Goal: Task Accomplishment & Management: Manage account settings

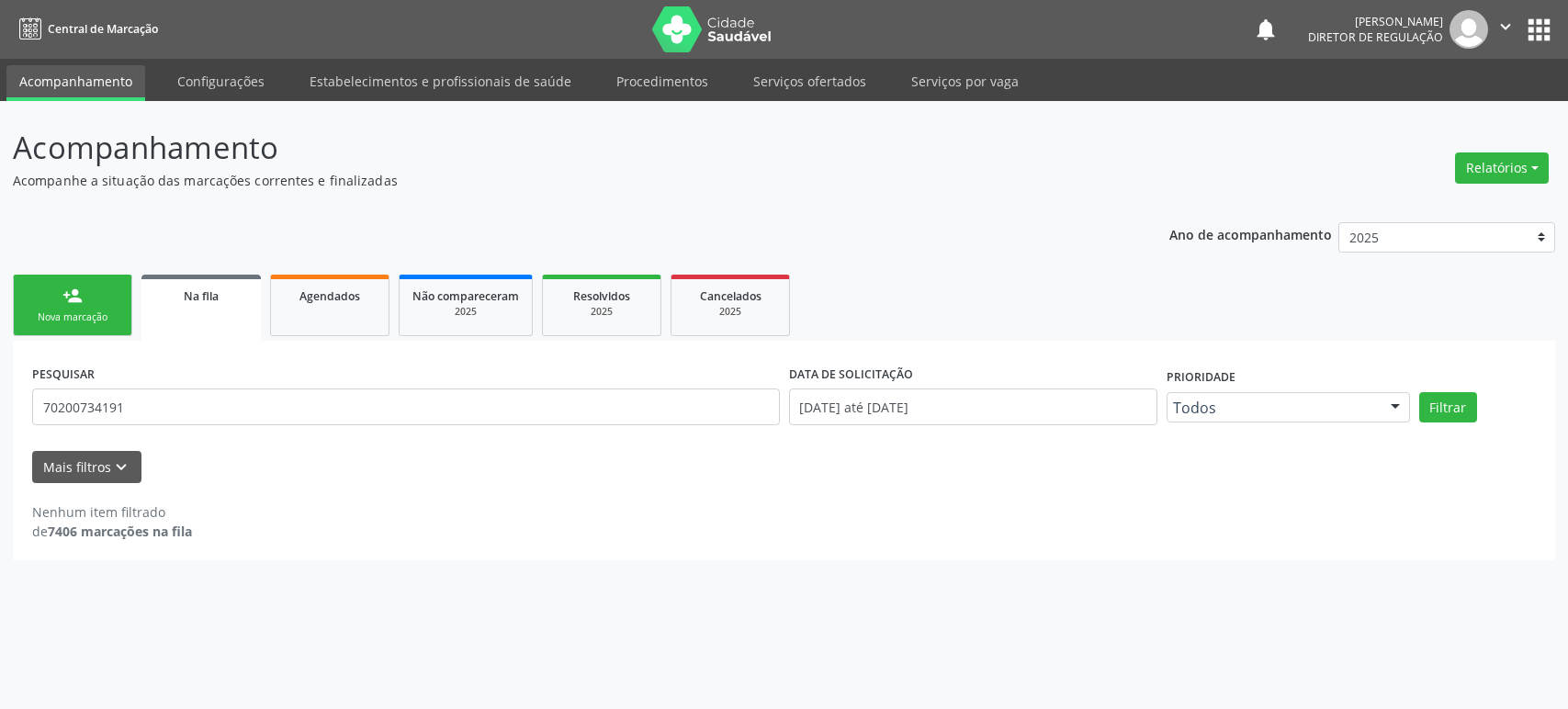
click at [167, 395] on input "70200734191" at bounding box center [405, 406] width 747 height 37
click at [1419, 392] on button "Filtrar" at bounding box center [1448, 407] width 58 height 31
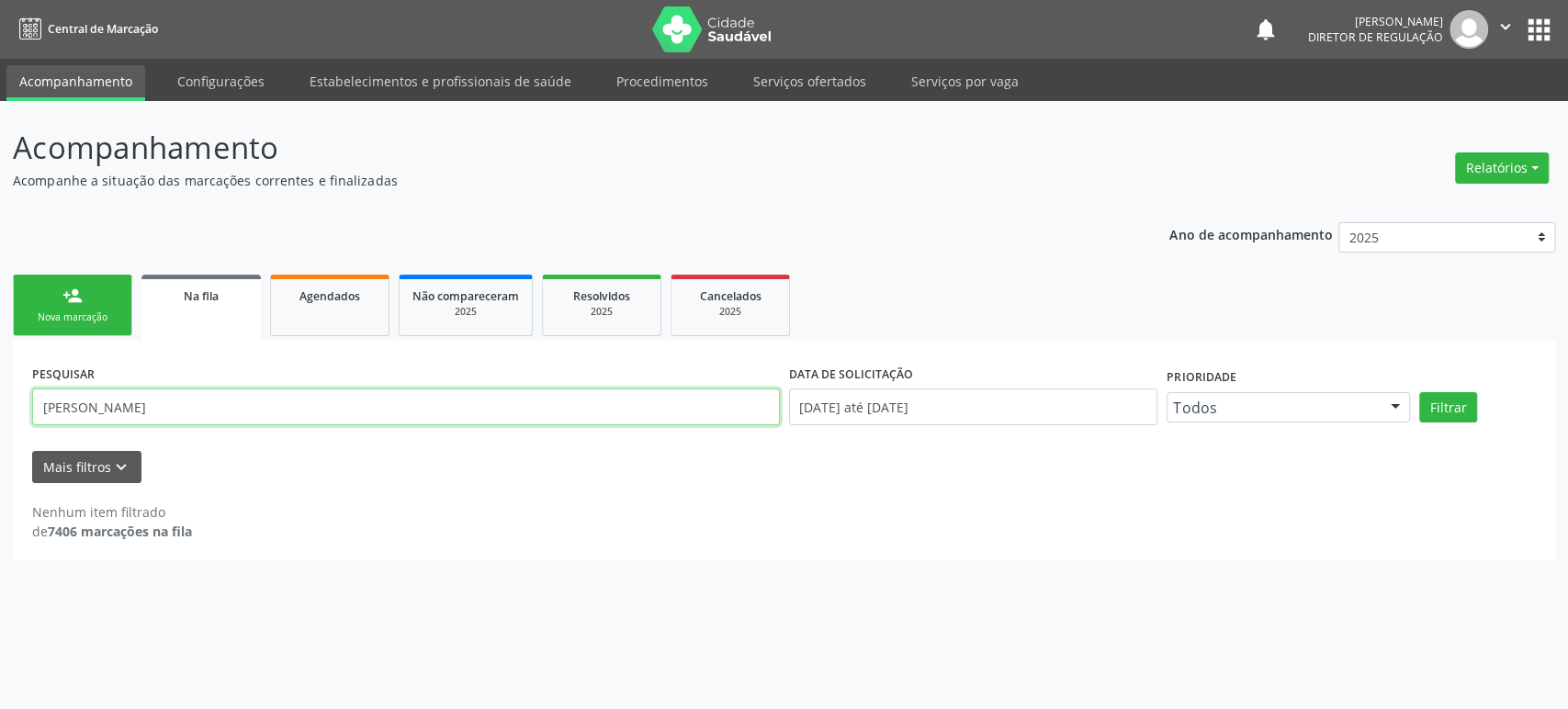
click at [169, 412] on input "[PERSON_NAME]" at bounding box center [405, 406] width 747 height 37
click at [1419, 392] on button "Filtrar" at bounding box center [1448, 407] width 58 height 31
click at [68, 396] on input "richarllys" at bounding box center [405, 406] width 747 height 37
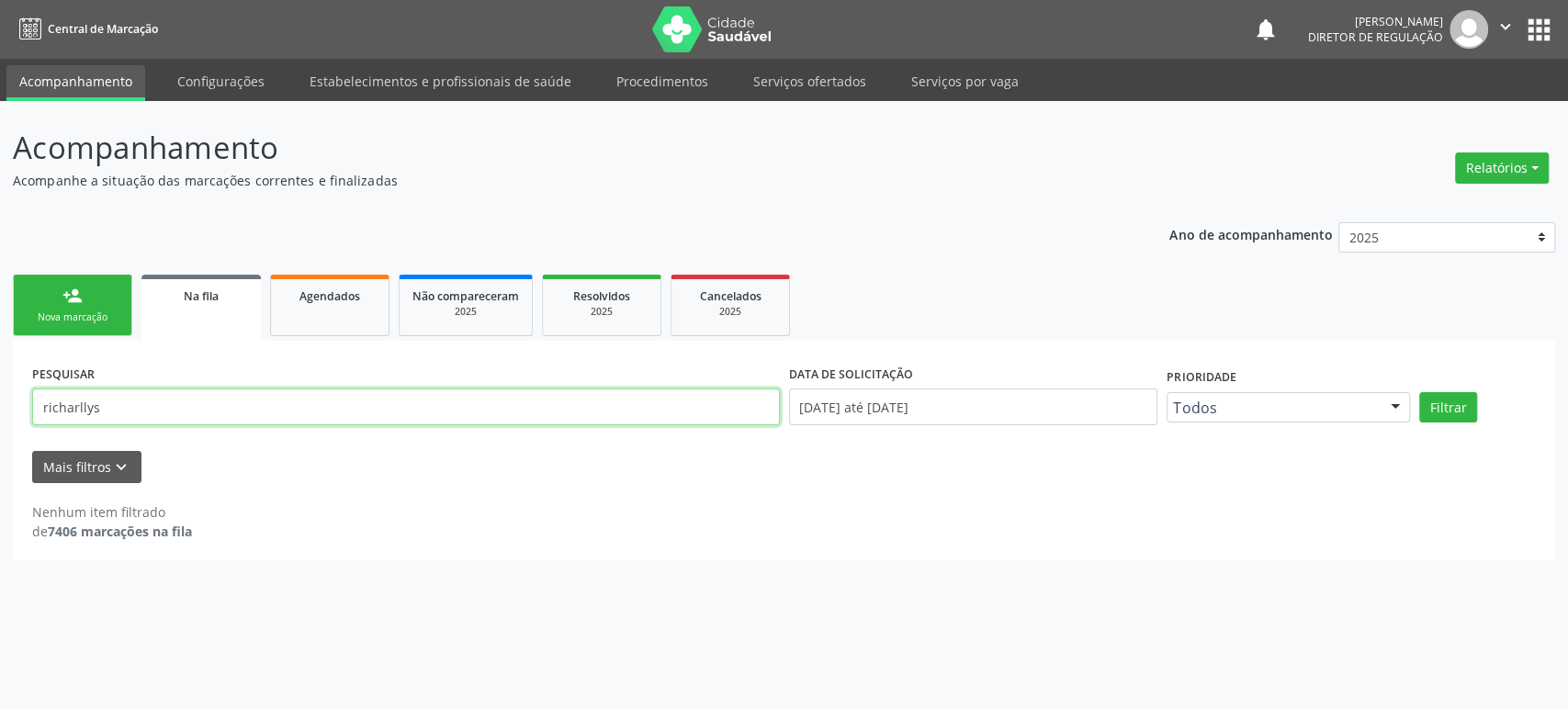
click at [68, 396] on input "richarllys" at bounding box center [405, 406] width 747 height 37
click at [1419, 392] on button "Filtrar" at bounding box center [1448, 407] width 58 height 31
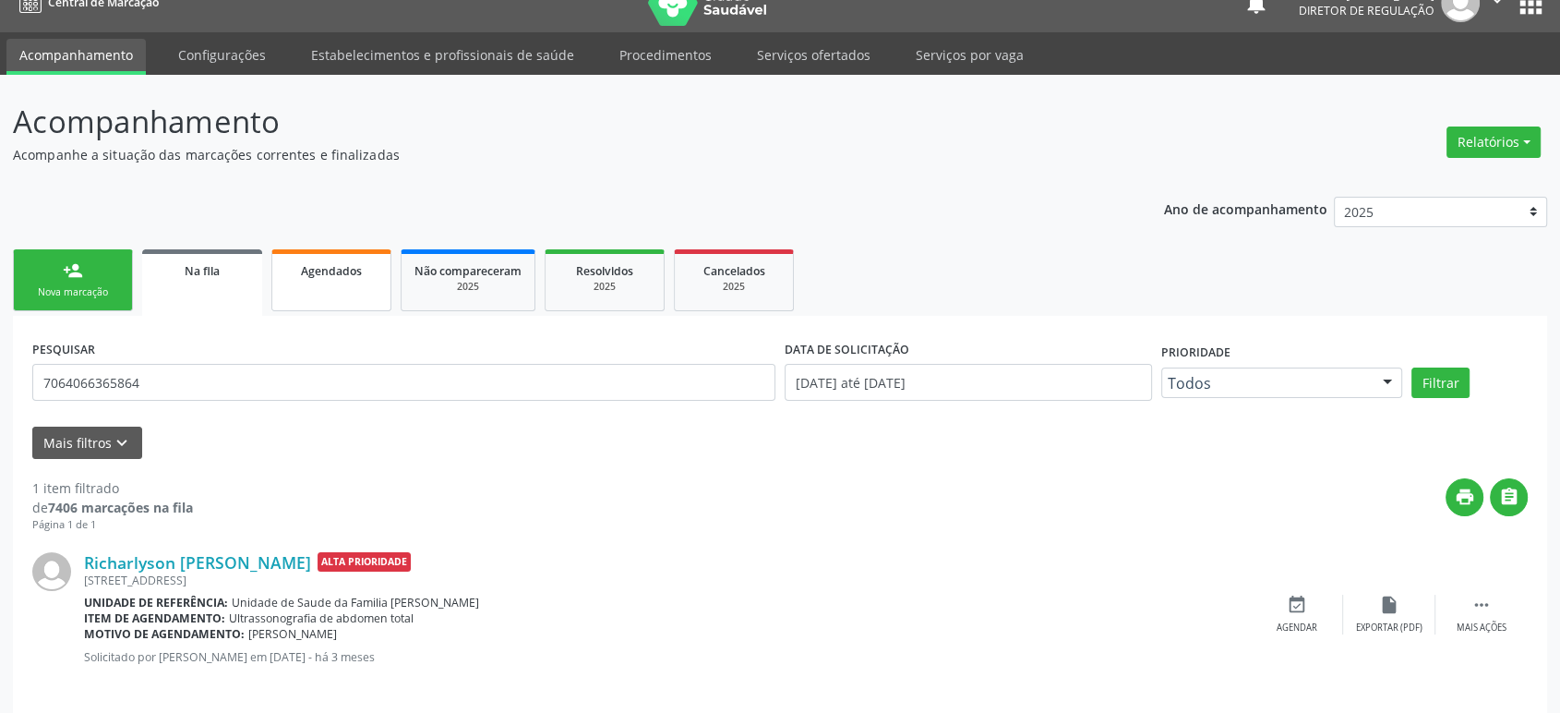
scroll to position [42, 0]
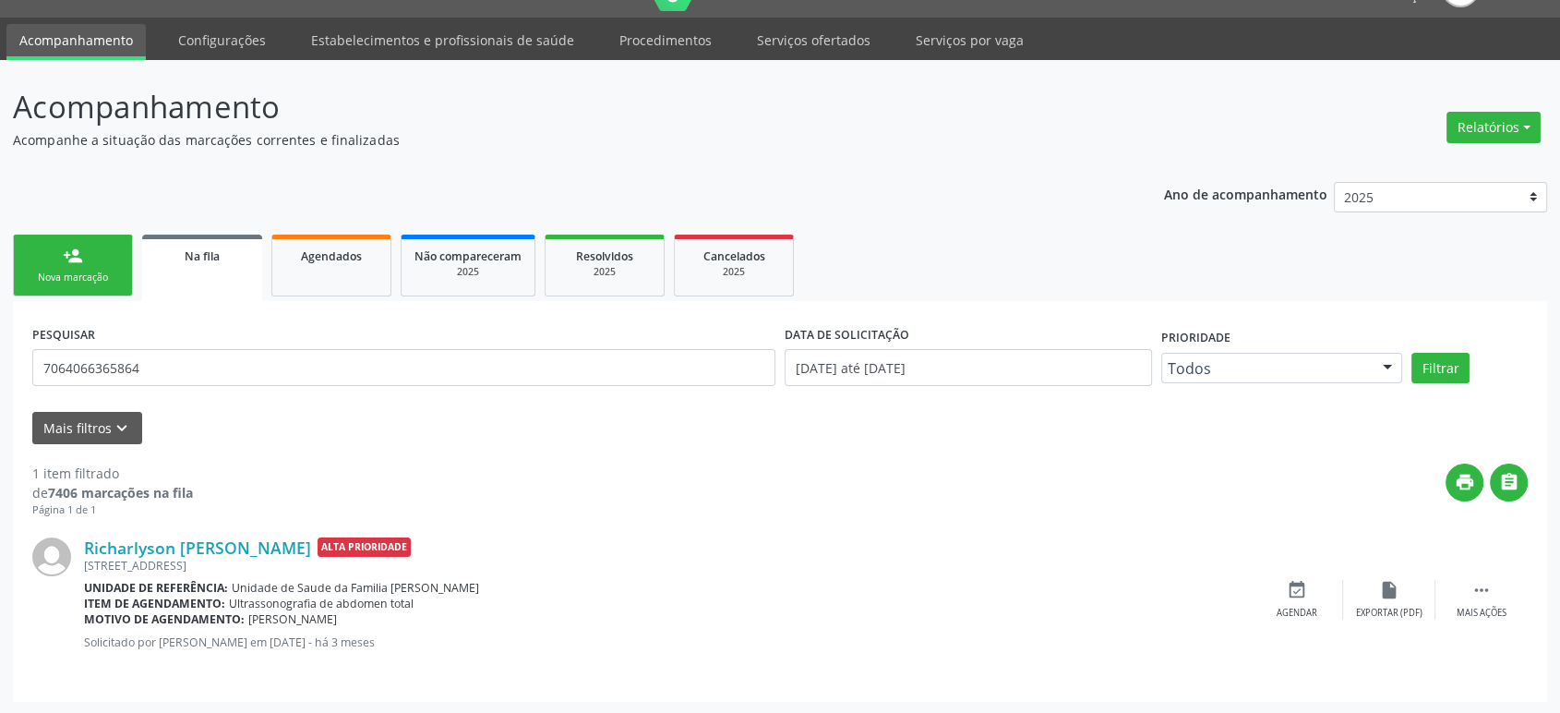
click at [815, 513] on div "print " at bounding box center [860, 490] width 1335 height 54
click at [817, 515] on div "print " at bounding box center [860, 490] width 1335 height 54
click at [747, 527] on div "Richarlyson [PERSON_NAME] Alta Prioridade [STREET_ADDRESS] Unidade de referênci…" at bounding box center [780, 600] width 1496 height 164
click at [183, 540] on link "Richarlyson [PERSON_NAME]" at bounding box center [197, 547] width 227 height 20
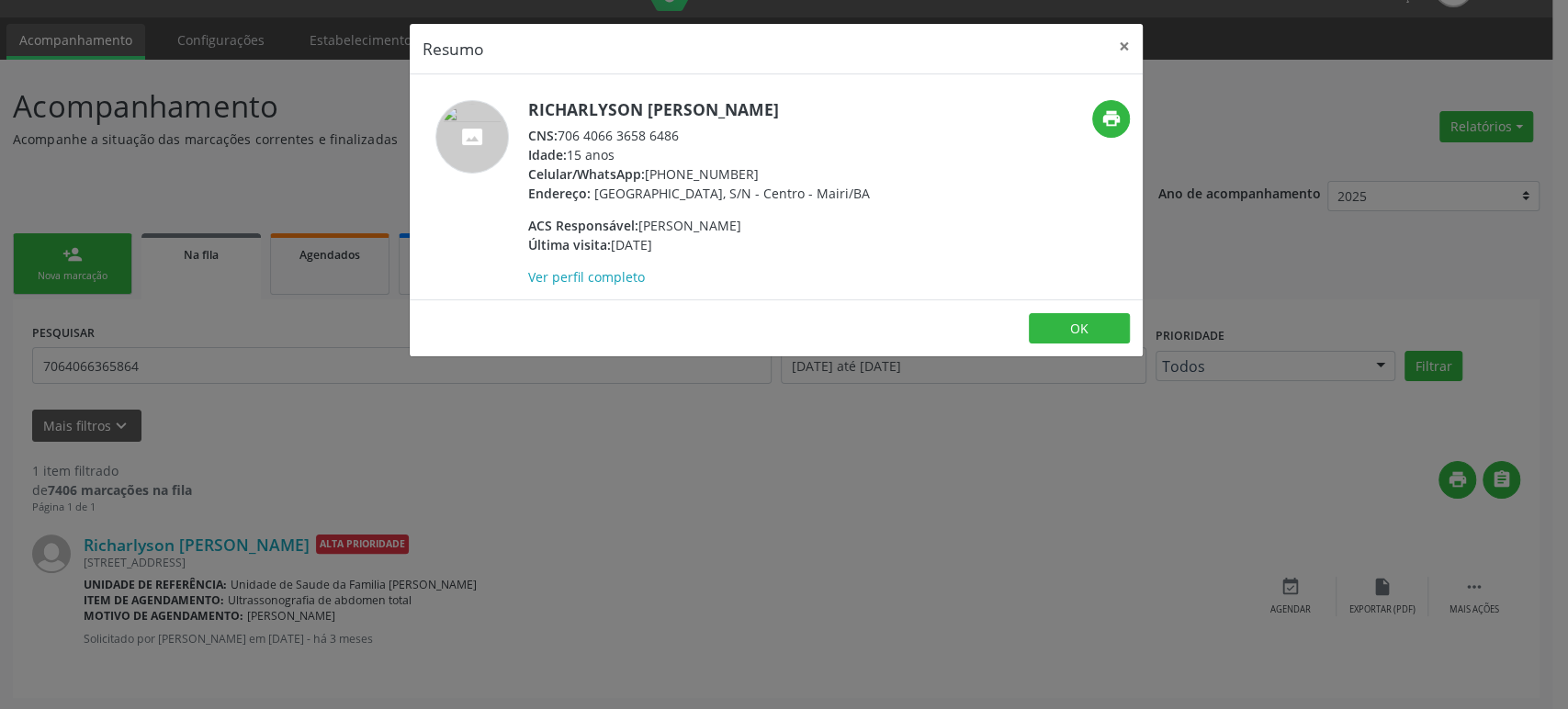
drag, startPoint x: 527, startPoint y: 102, endPoint x: 790, endPoint y: 98, distance: 263.0
click at [790, 100] on h5 "Richarlyson [PERSON_NAME]" at bounding box center [698, 109] width 341 height 19
copy h5 "Richarlyson [PERSON_NAME]"
click at [156, 371] on div "Resumo × Richarlyson [PERSON_NAME] CNS: 706 4066 3658 6486 Idade: 15 anos Celul…" at bounding box center [784, 354] width 1568 height 709
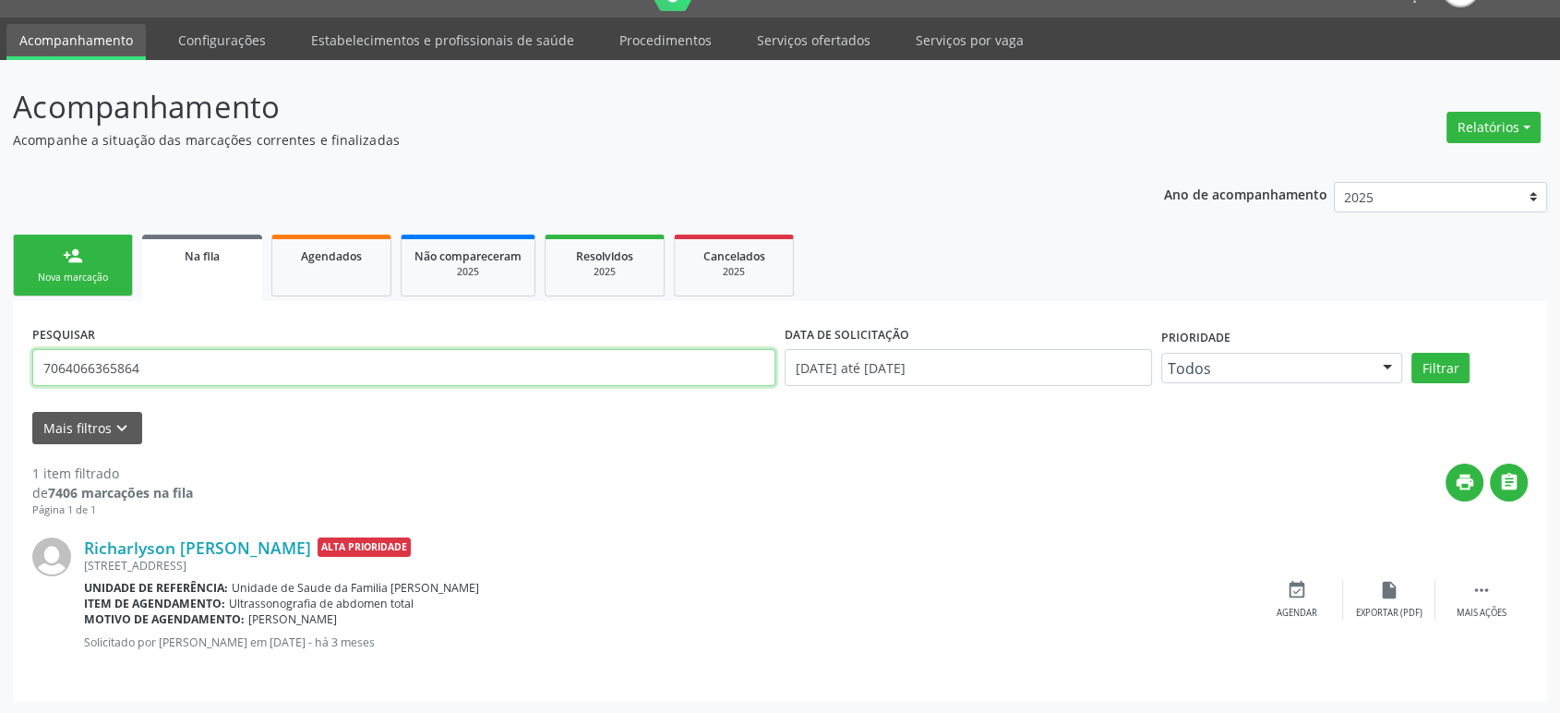
click at [157, 373] on input "7064066365864" at bounding box center [403, 367] width 743 height 37
paste input "[PERSON_NAME]"
click at [1412, 353] on button "Filtrar" at bounding box center [1441, 368] width 58 height 31
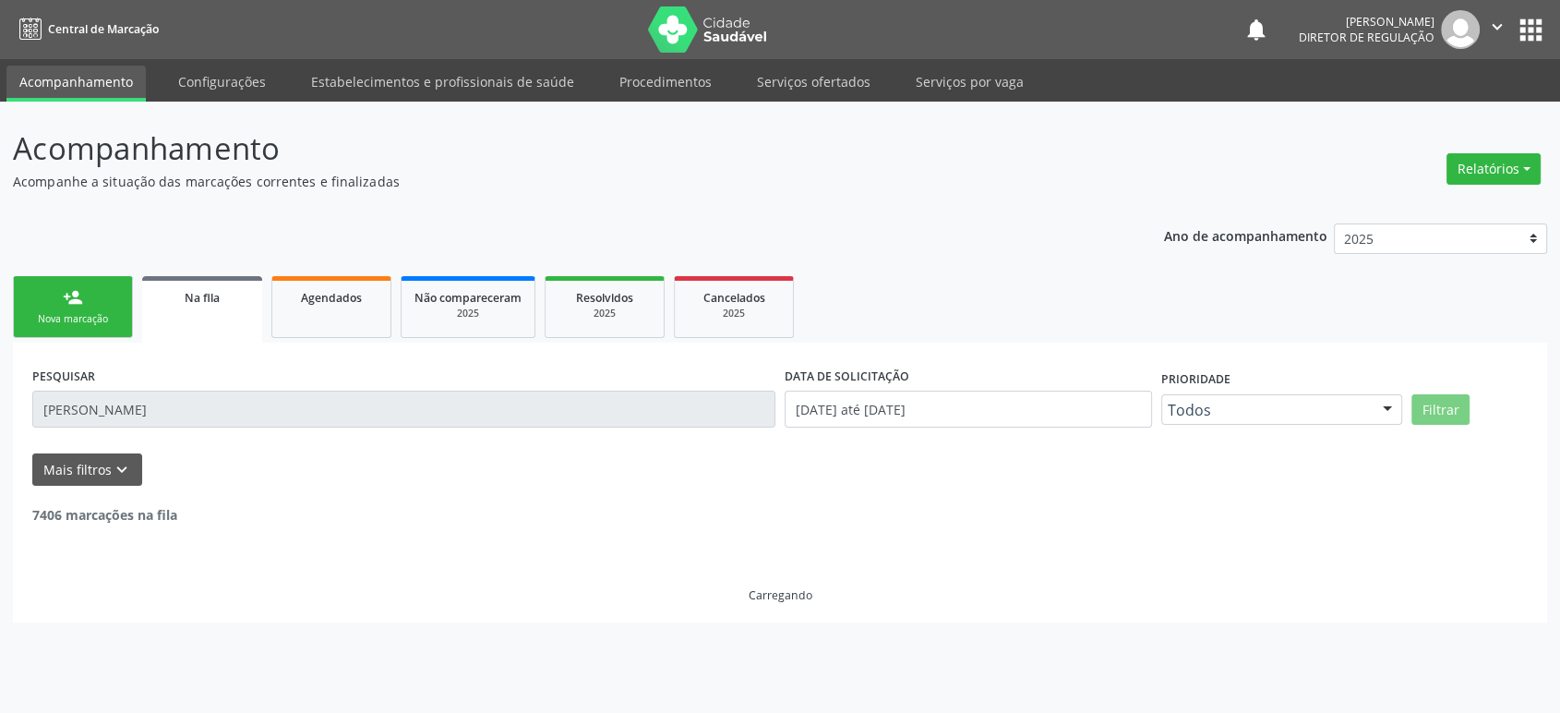
scroll to position [0, 0]
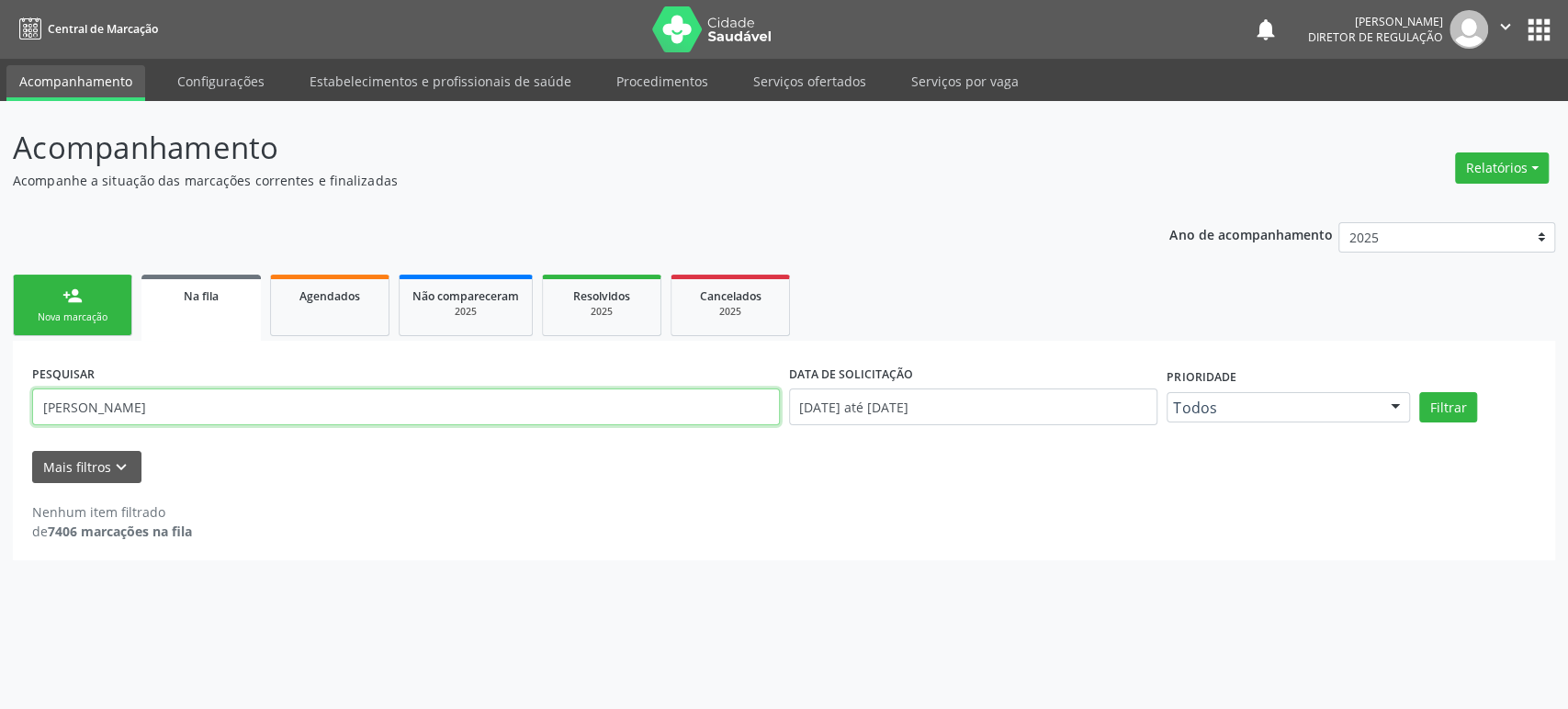
click at [228, 406] on input "[PERSON_NAME]" at bounding box center [405, 406] width 747 height 37
type input "[PERSON_NAME]"
click at [1419, 392] on button "Filtrar" at bounding box center [1448, 407] width 58 height 31
click at [272, 402] on input "[PERSON_NAME]" at bounding box center [405, 406] width 747 height 37
click at [210, 397] on input "[PERSON_NAME]" at bounding box center [405, 406] width 747 height 37
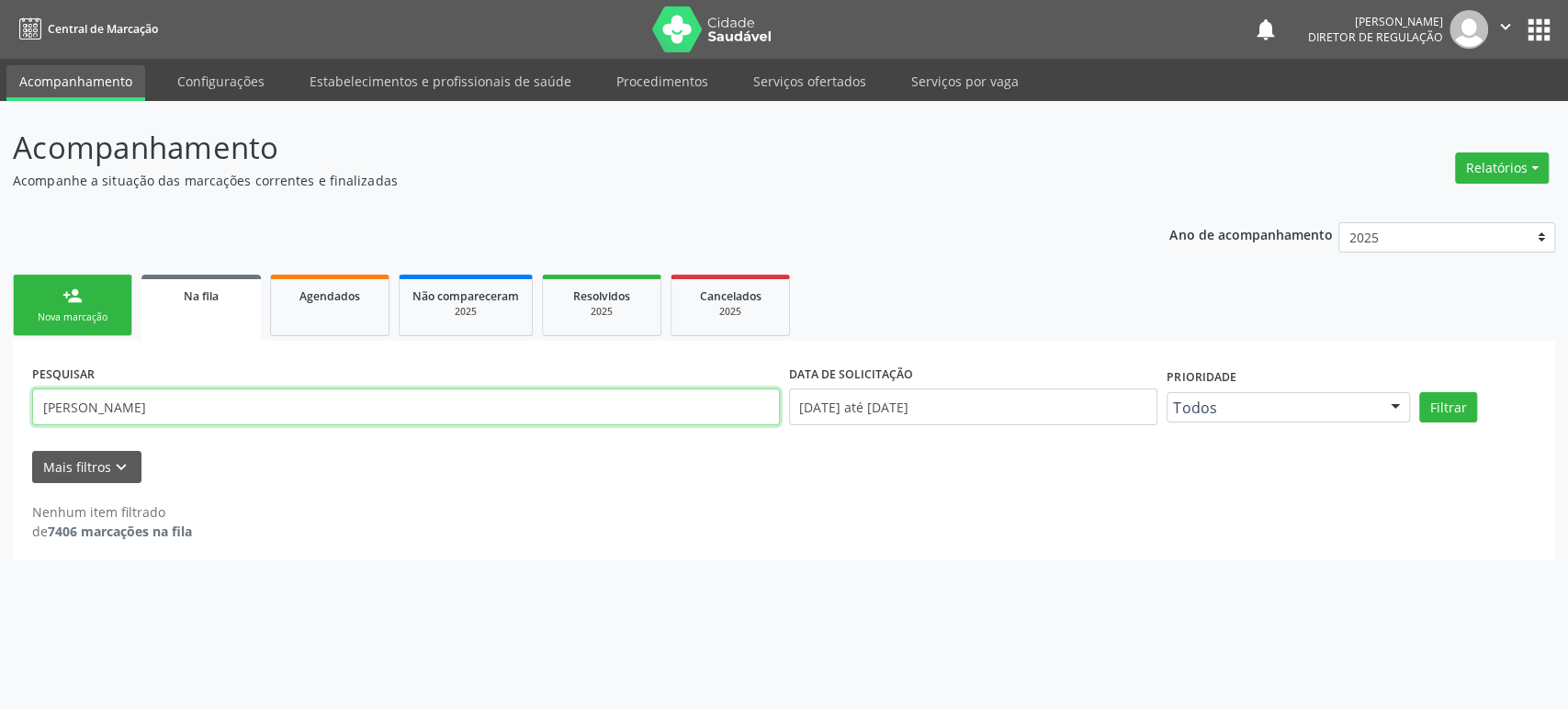
click at [210, 397] on input "[PERSON_NAME]" at bounding box center [405, 406] width 747 height 37
type input "m"
click at [94, 397] on input "text" at bounding box center [405, 406] width 747 height 37
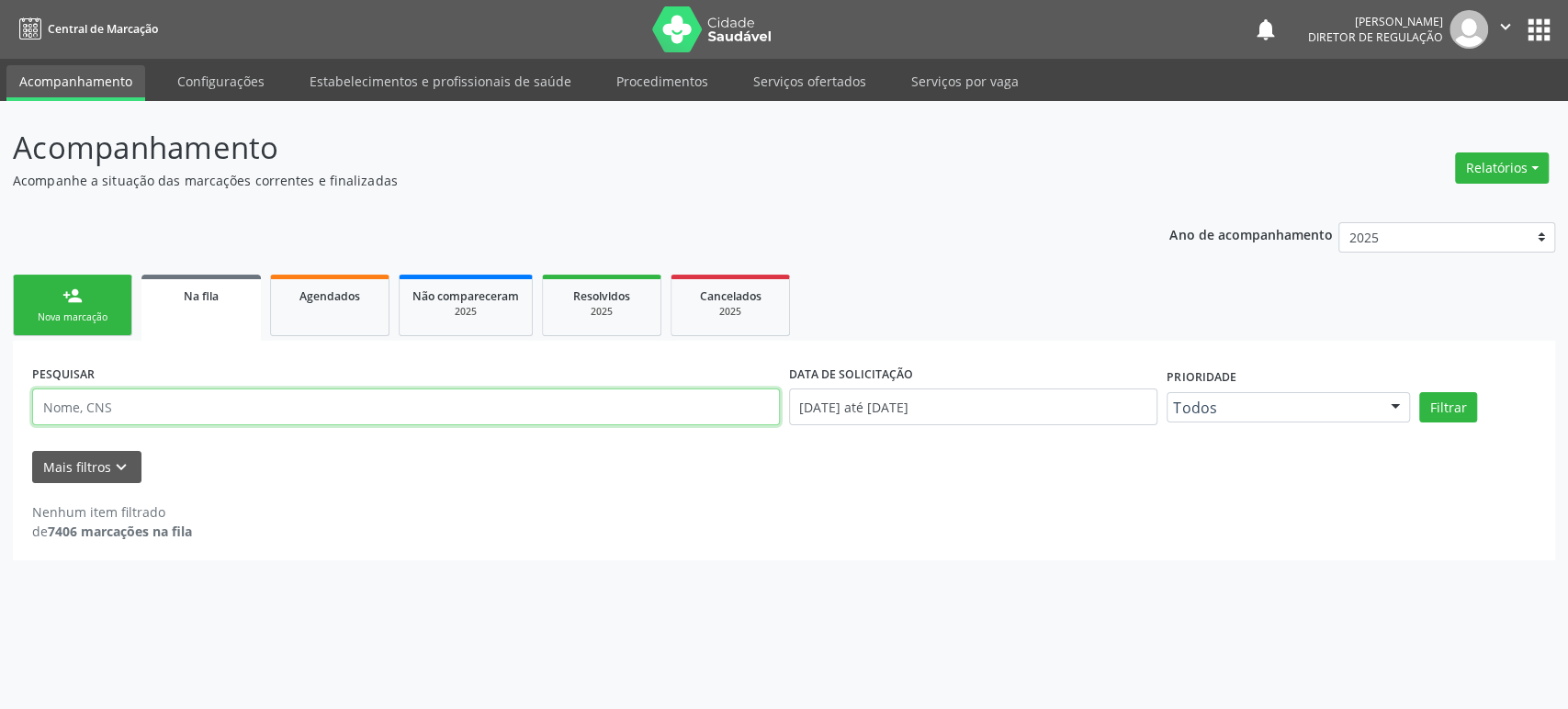
click at [94, 397] on input "text" at bounding box center [405, 406] width 747 height 37
type input "[PERSON_NAME]"
click at [1419, 392] on button "Filtrar" at bounding box center [1448, 407] width 58 height 31
click at [173, 406] on input "[PERSON_NAME]" at bounding box center [405, 406] width 747 height 37
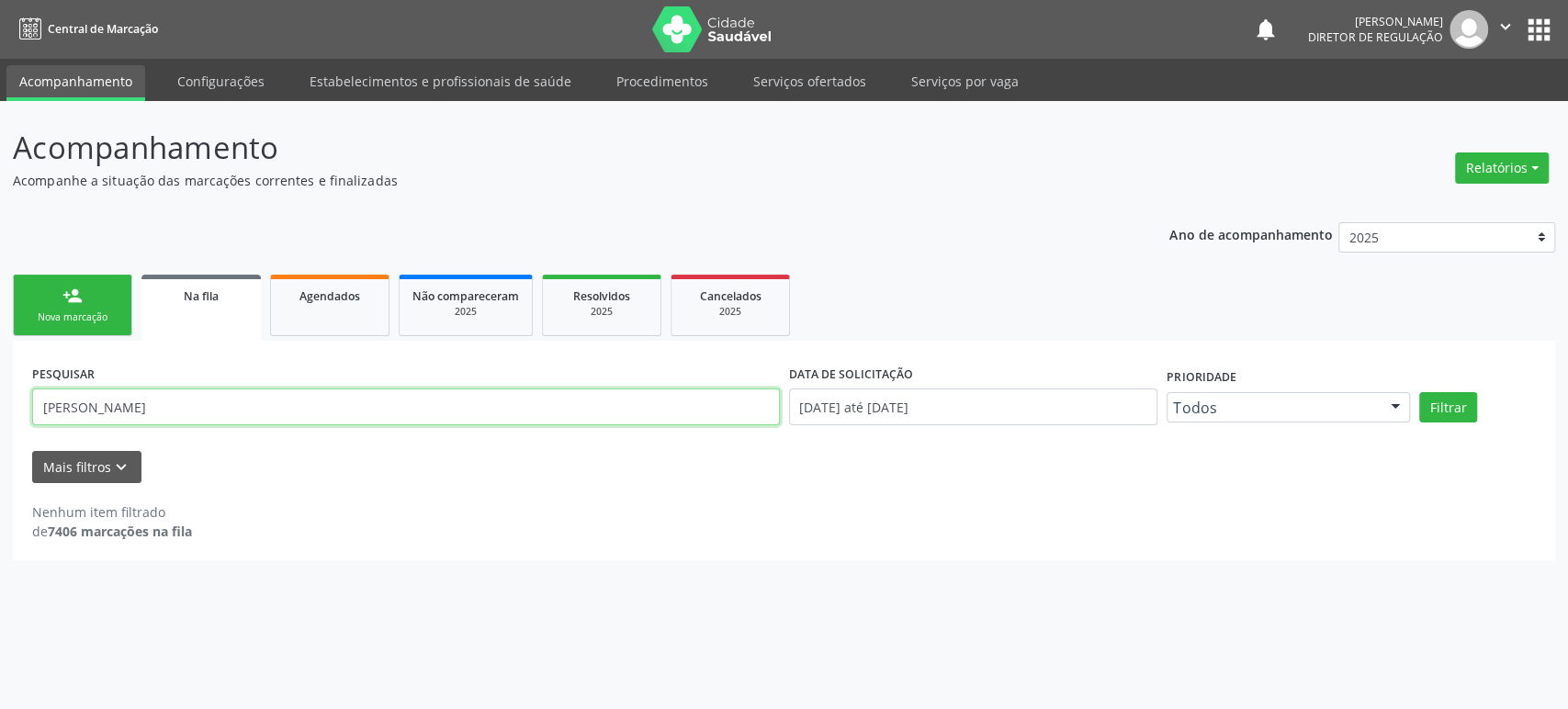
click at [173, 406] on input "[PERSON_NAME]" at bounding box center [405, 406] width 747 height 37
click at [1419, 392] on button "Filtrar" at bounding box center [1448, 407] width 58 height 31
click at [173, 406] on input "7089007033326" at bounding box center [405, 406] width 747 height 37
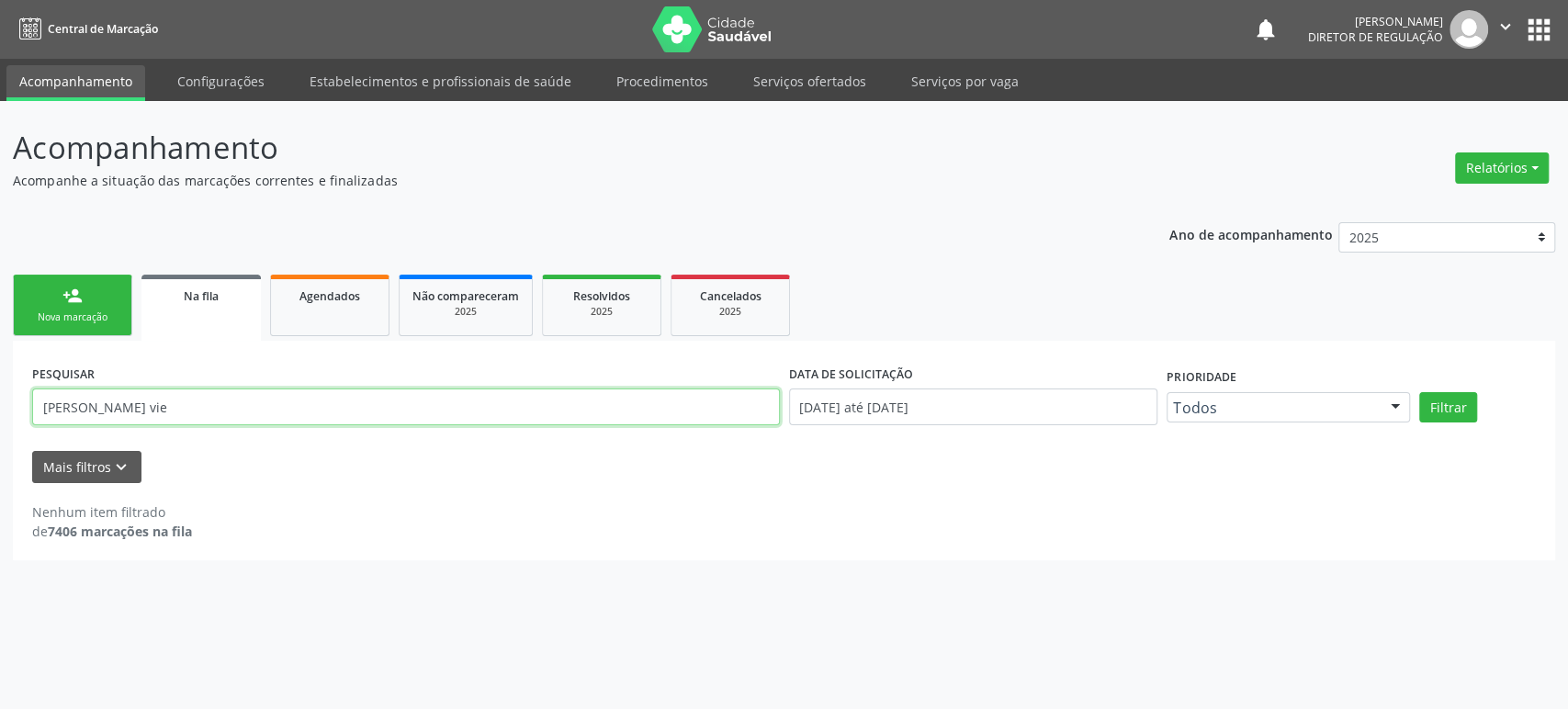
click at [1419, 392] on button "Filtrar" at bounding box center [1448, 407] width 58 height 31
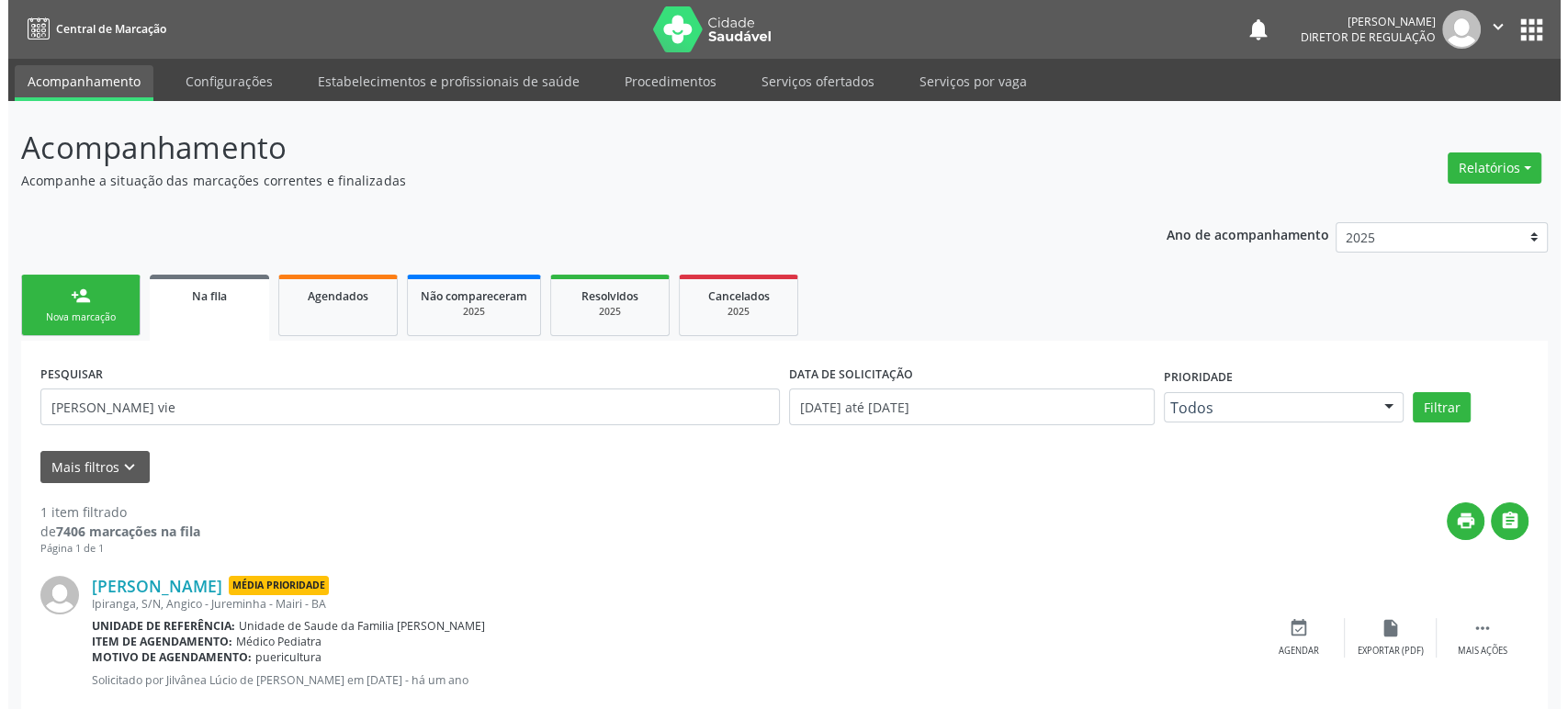
scroll to position [42, 0]
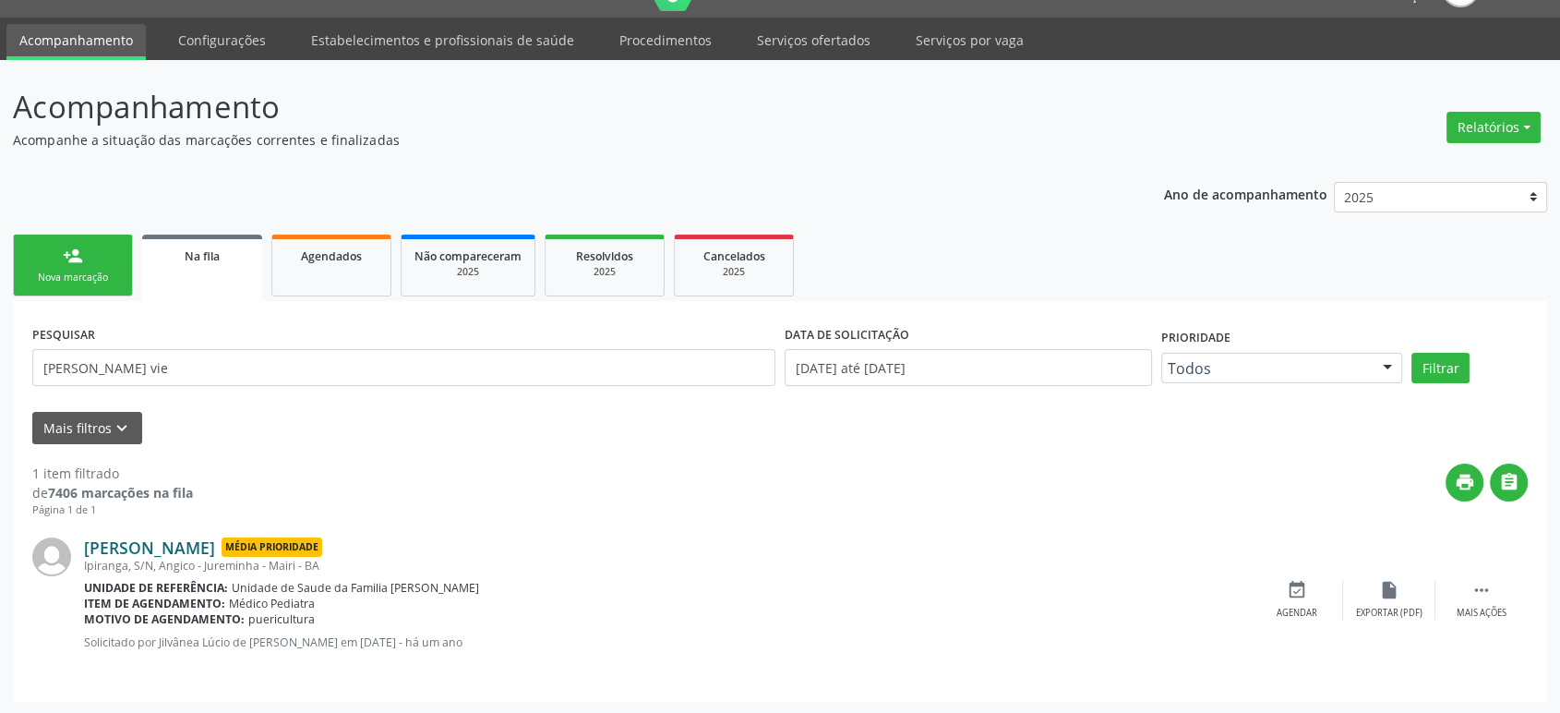
click at [146, 545] on link "[PERSON_NAME]" at bounding box center [149, 547] width 131 height 20
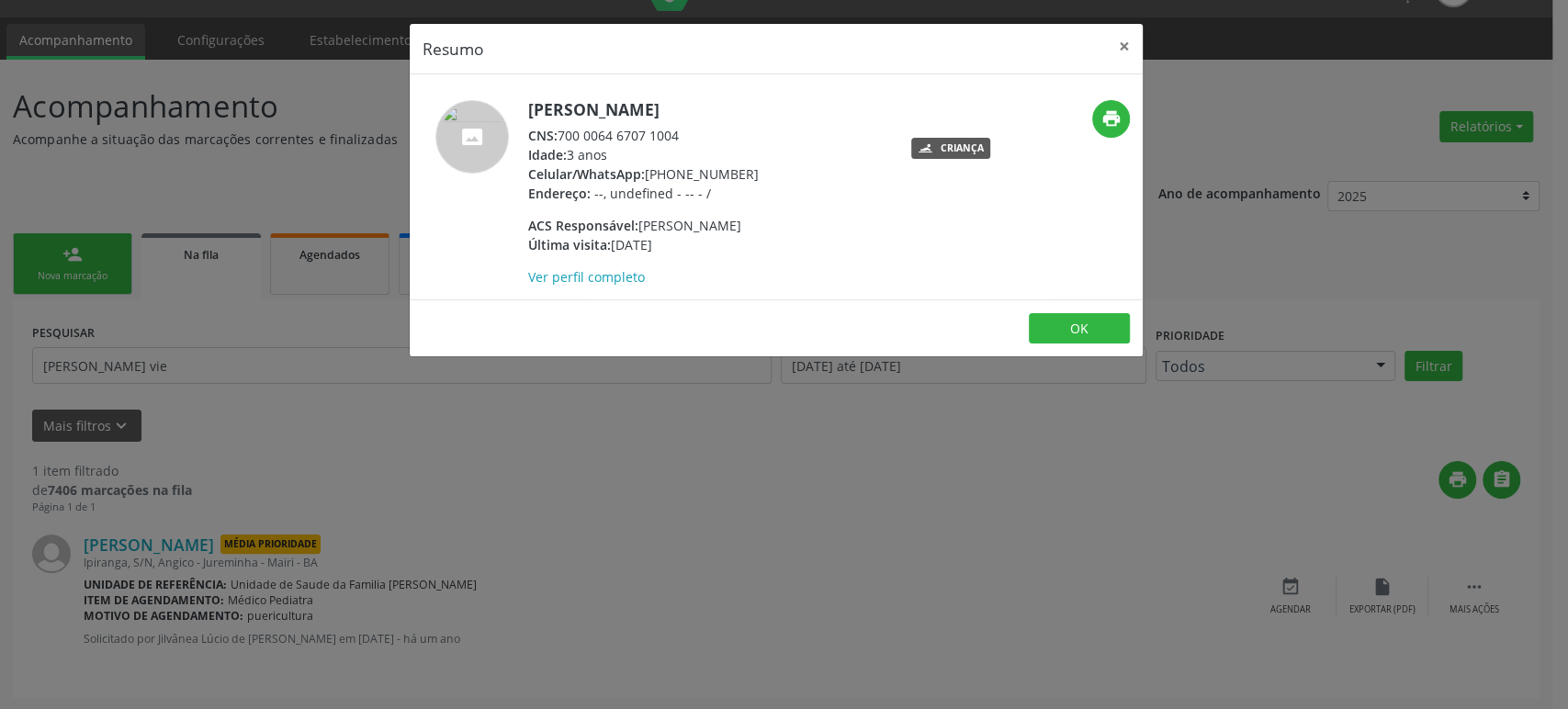
drag, startPoint x: 562, startPoint y: 134, endPoint x: 686, endPoint y: 134, distance: 124.0
click at [686, 134] on div "CNS: 700 0064 6707 1004" at bounding box center [644, 134] width 231 height 19
copy div "700 0064 6707 1004"
click at [130, 375] on div "Resumo × [PERSON_NAME] CNS: 700 0064 6707 1004 Idade: 3 anos Celular/WhatsApp: …" at bounding box center [784, 354] width 1568 height 709
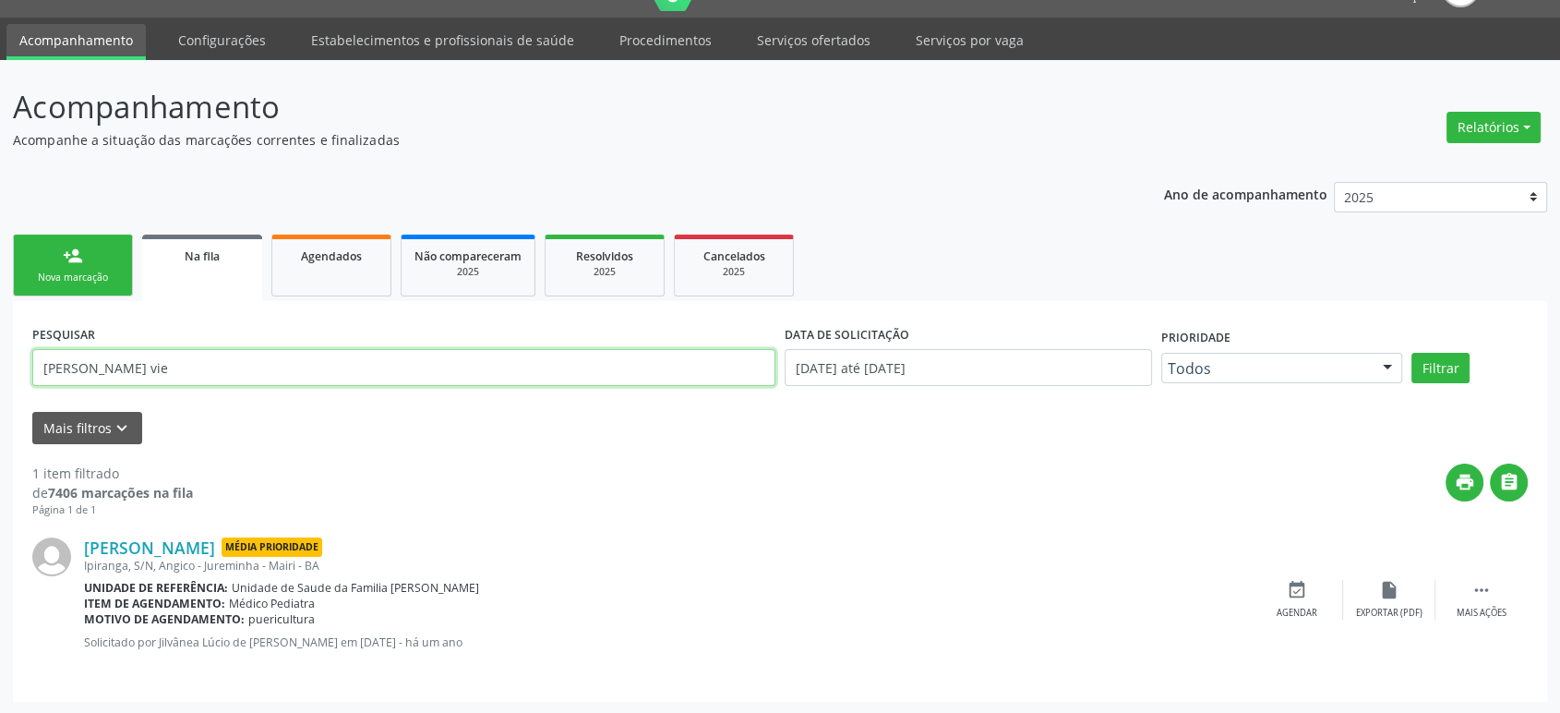
click at [131, 377] on input "[PERSON_NAME] vie" at bounding box center [403, 367] width 743 height 37
paste input "700 0064 6707 1004"
click at [134, 366] on input "700 0064 6707 1004" at bounding box center [403, 367] width 743 height 37
click at [134, 366] on input "700006467071004" at bounding box center [403, 367] width 743 height 37
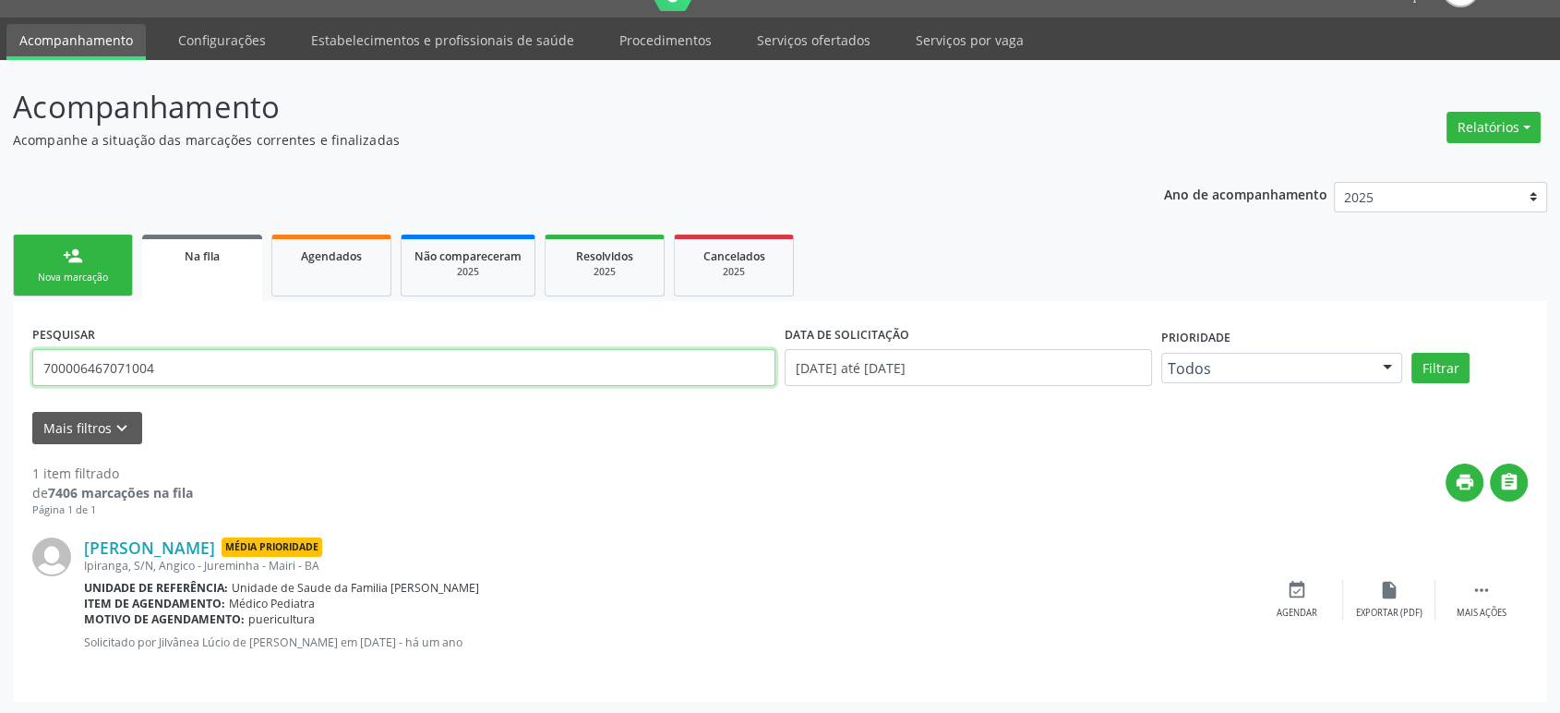
click at [134, 366] on input "700006467071004" at bounding box center [403, 367] width 743 height 37
click at [1472, 593] on icon "" at bounding box center [1482, 590] width 20 height 20
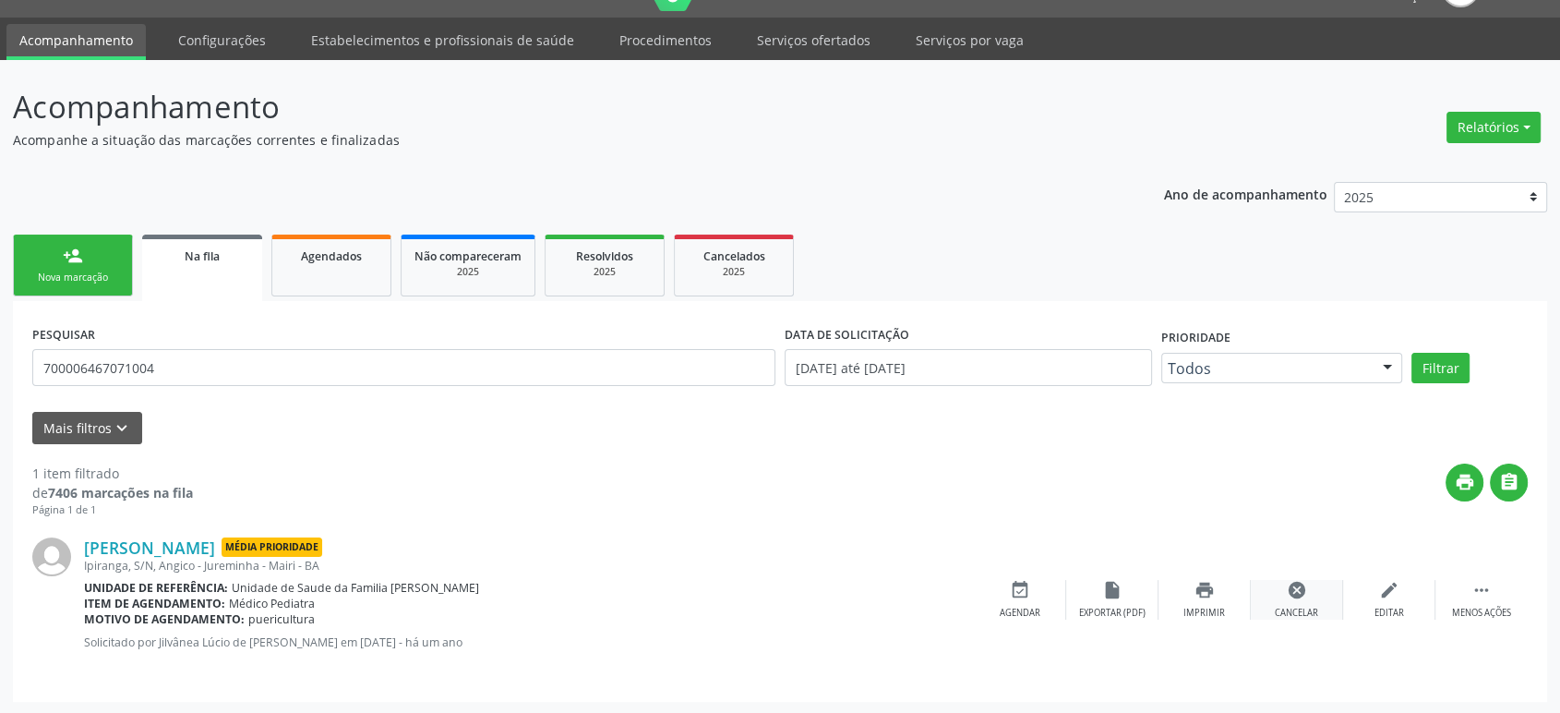
click at [1273, 596] on div "cancel Cancelar" at bounding box center [1297, 600] width 92 height 40
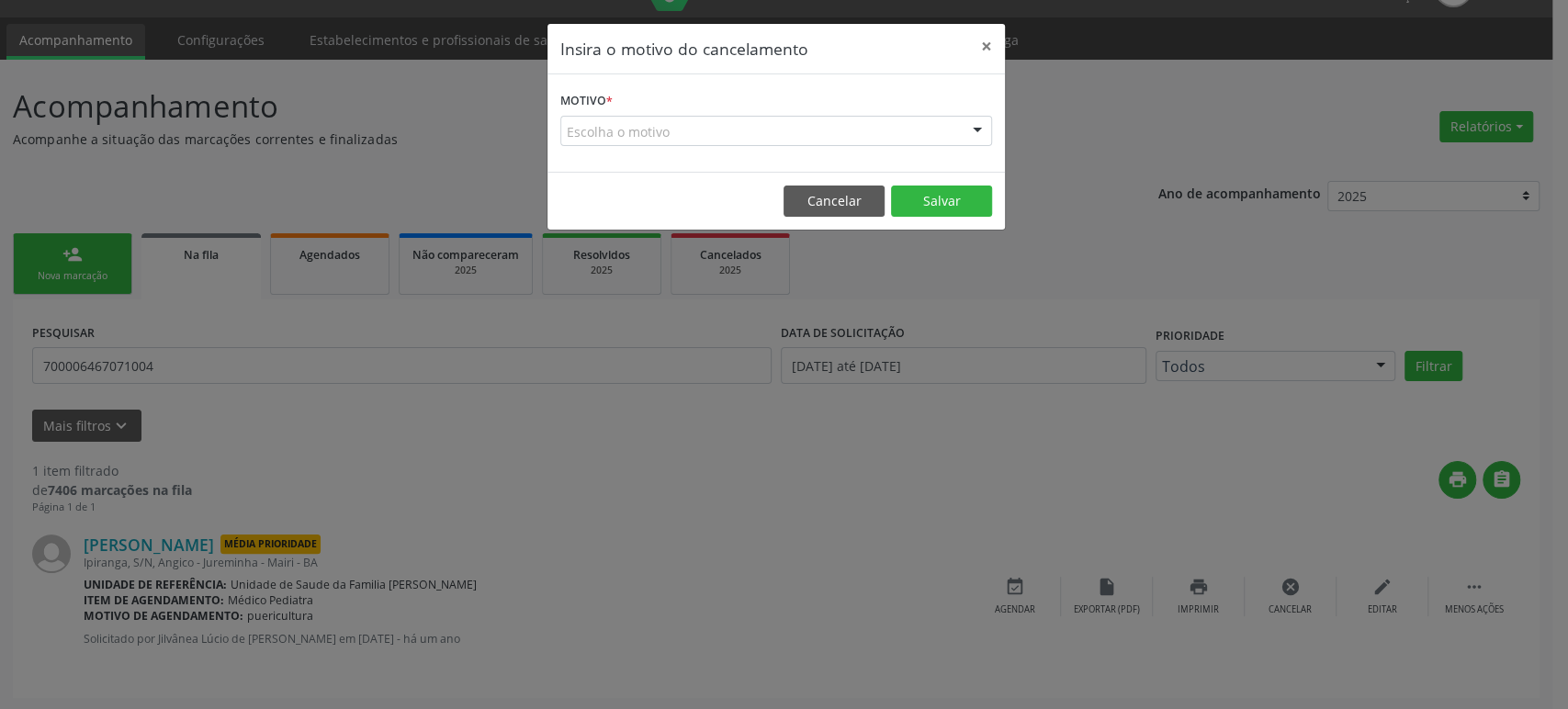
click at [704, 132] on div "Escolha o motivo" at bounding box center [776, 130] width 432 height 31
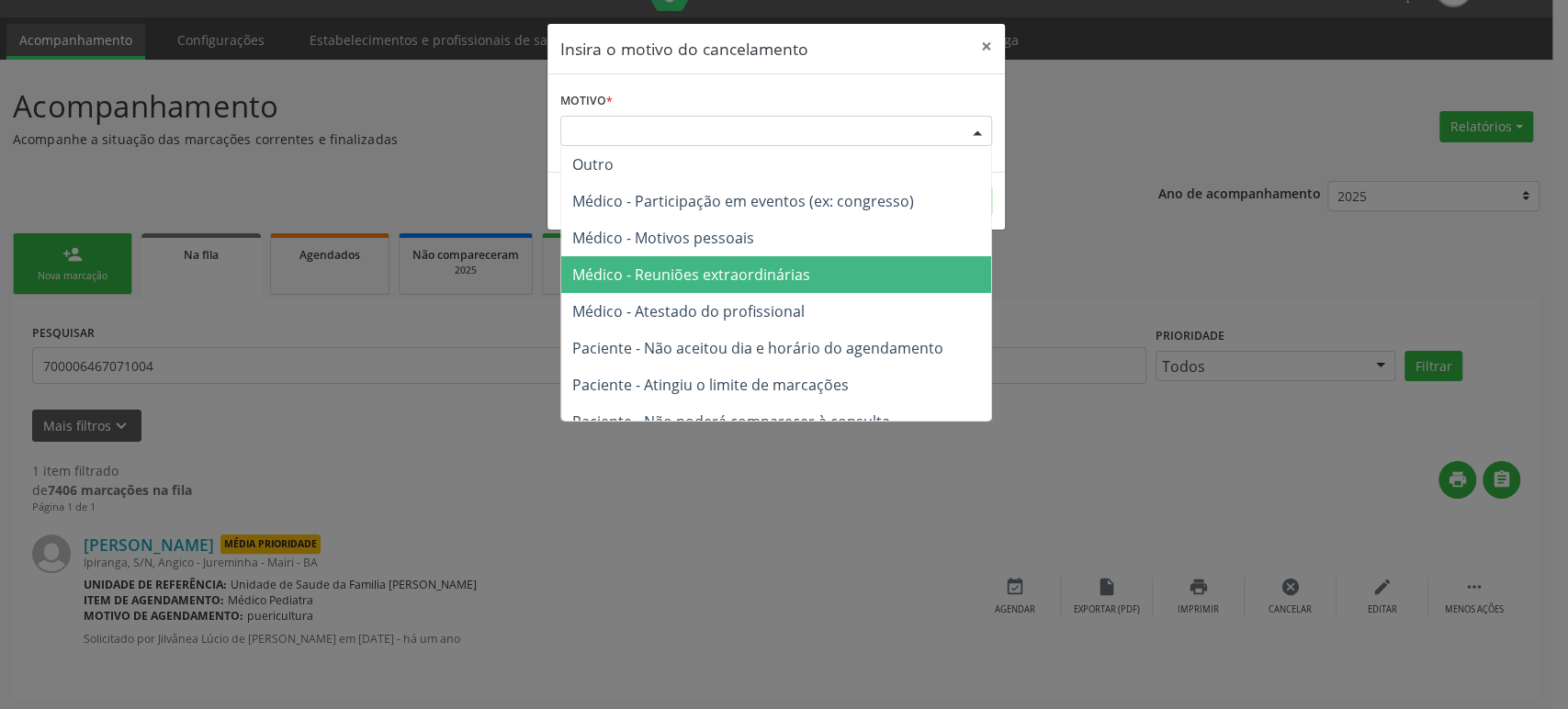
click at [697, 312] on span "Médico - Atestado do profissional" at bounding box center [688, 311] width 233 height 20
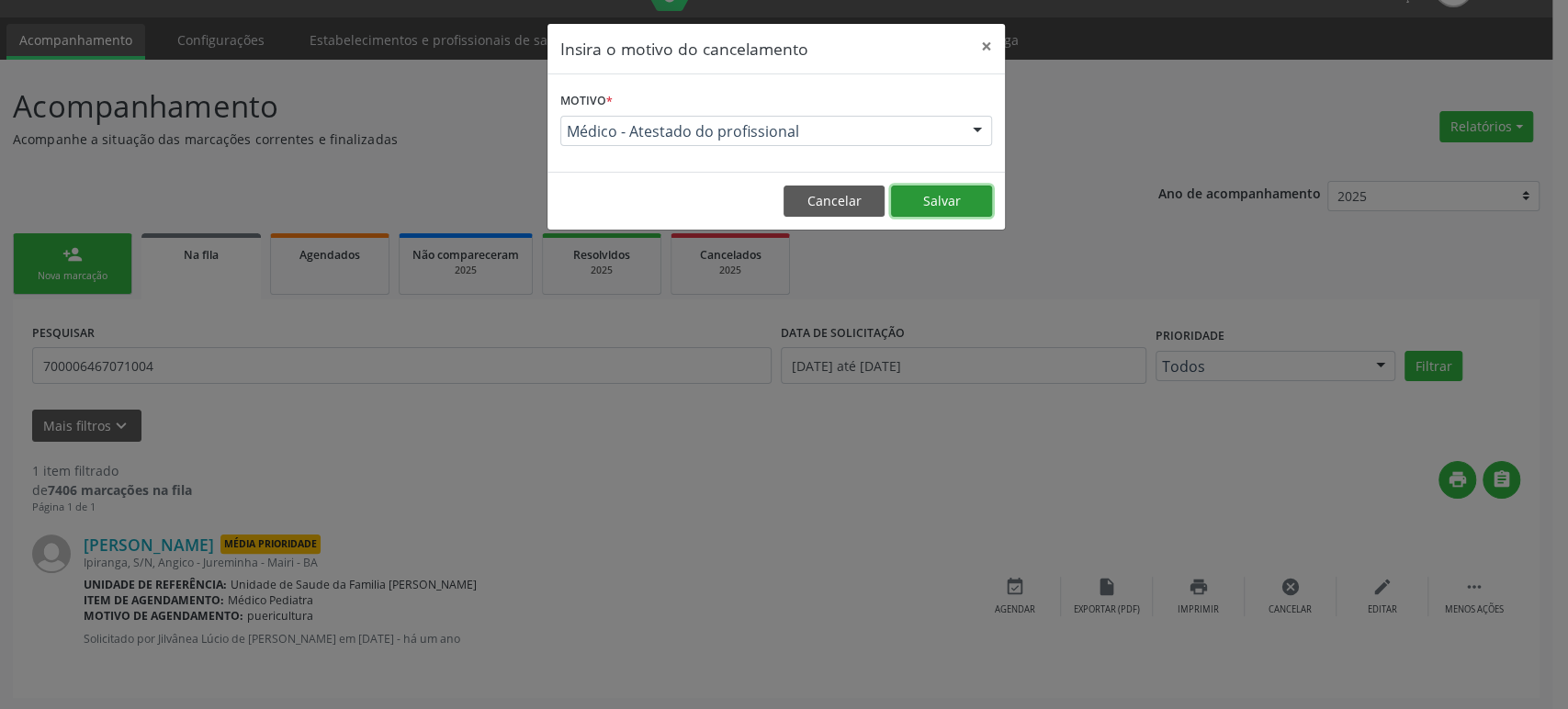
click at [941, 205] on button "Salvar" at bounding box center [941, 200] width 101 height 31
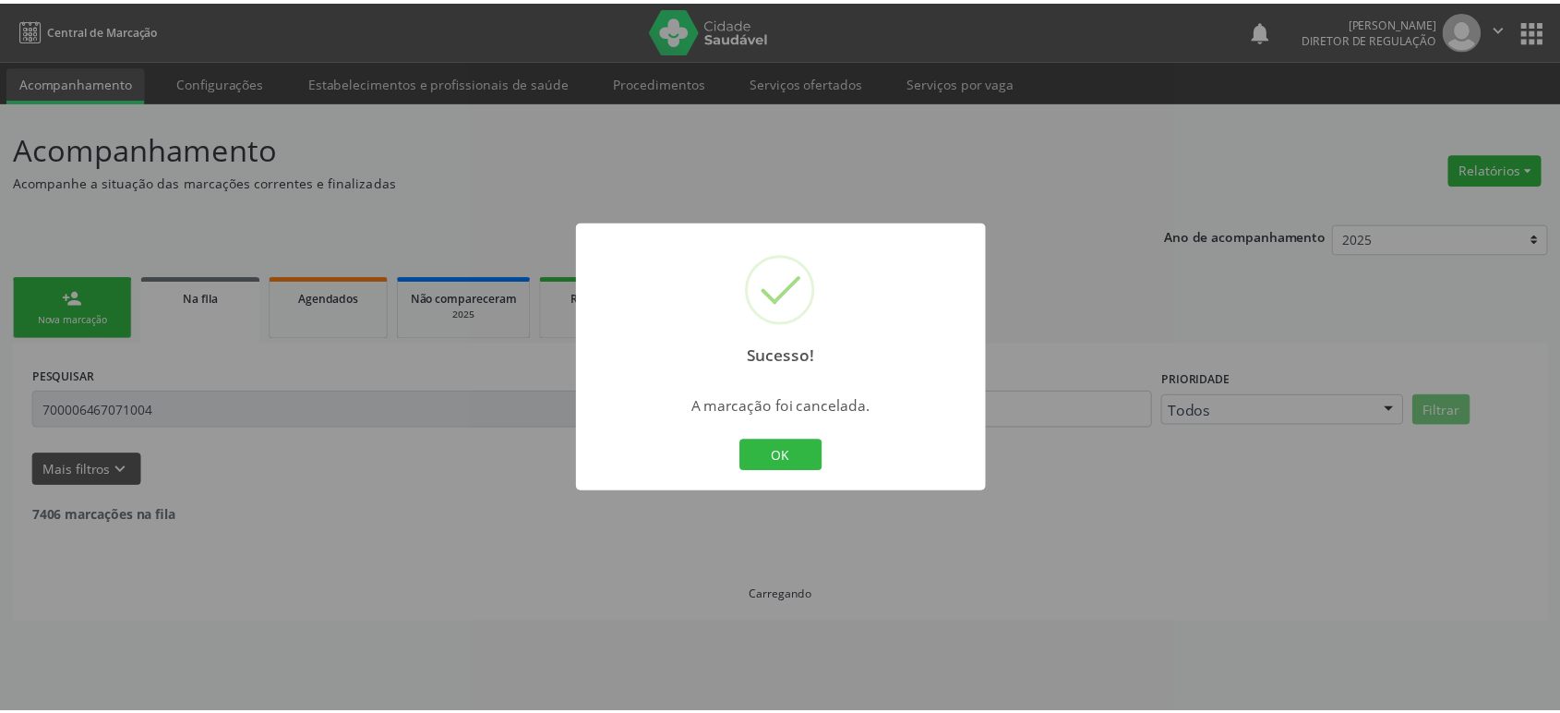
scroll to position [0, 0]
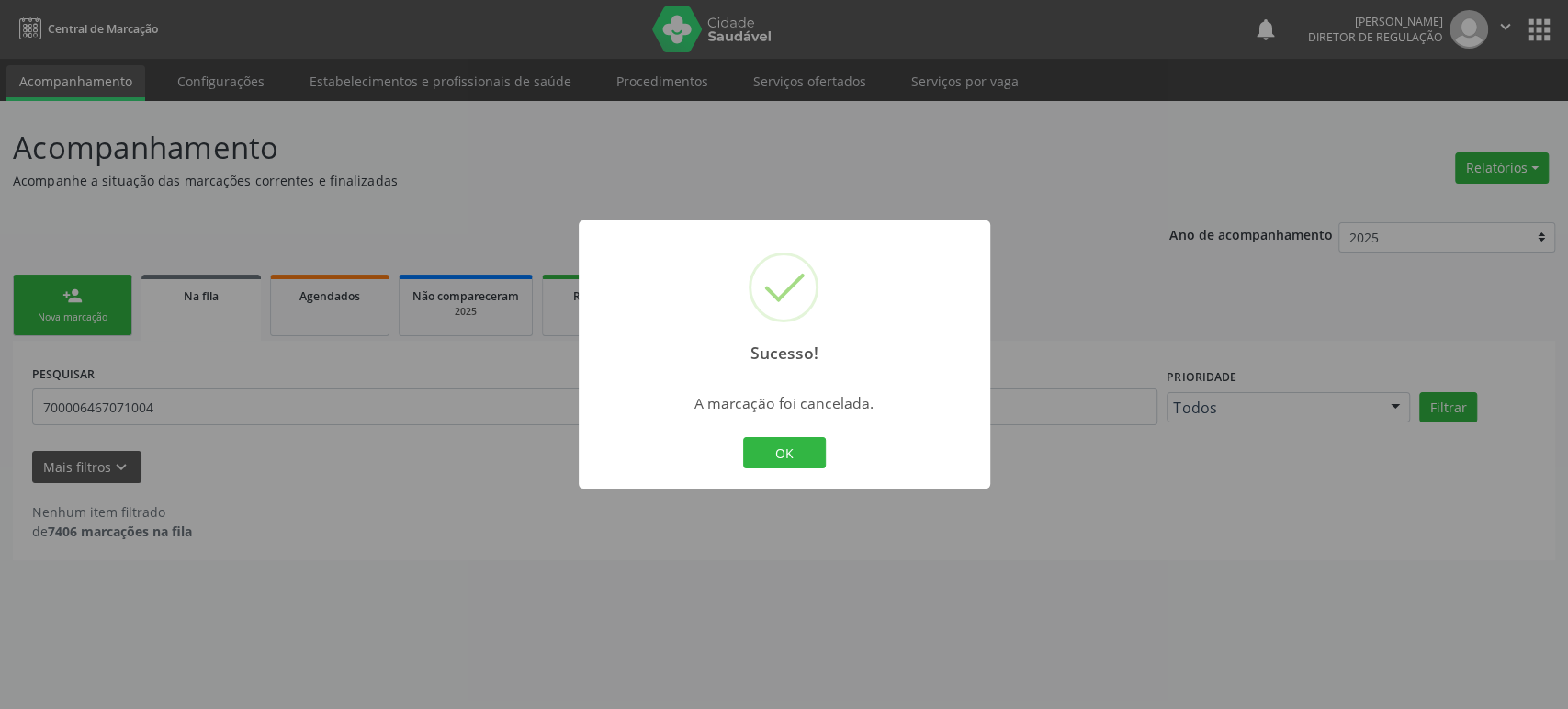
click at [154, 400] on div "Sucesso! × A marcação foi cancelada. OK Cancel" at bounding box center [784, 354] width 1568 height 709
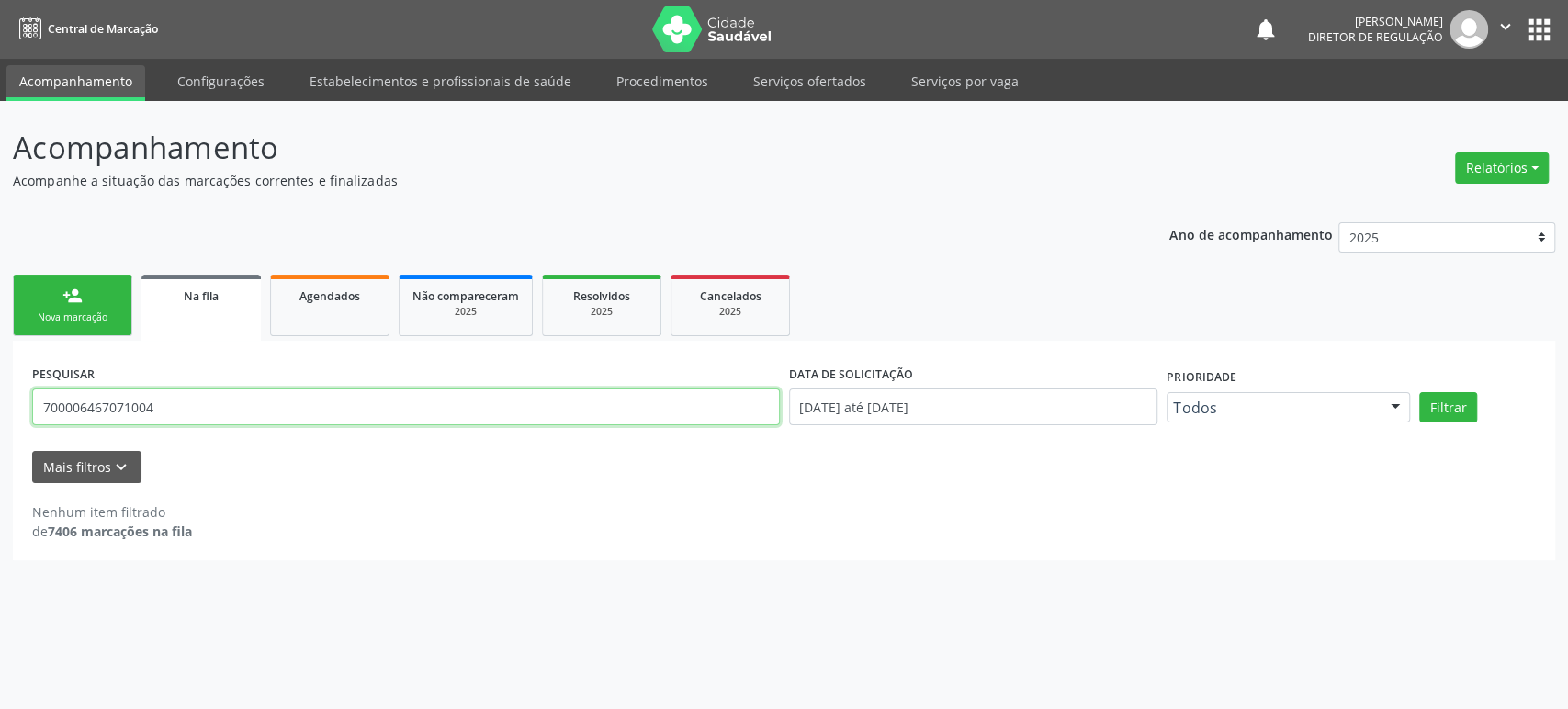
click at [154, 402] on input "700006467071004" at bounding box center [405, 406] width 747 height 37
paste input "6508336762697"
click at [1419, 392] on button "Filtrar" at bounding box center [1448, 407] width 58 height 31
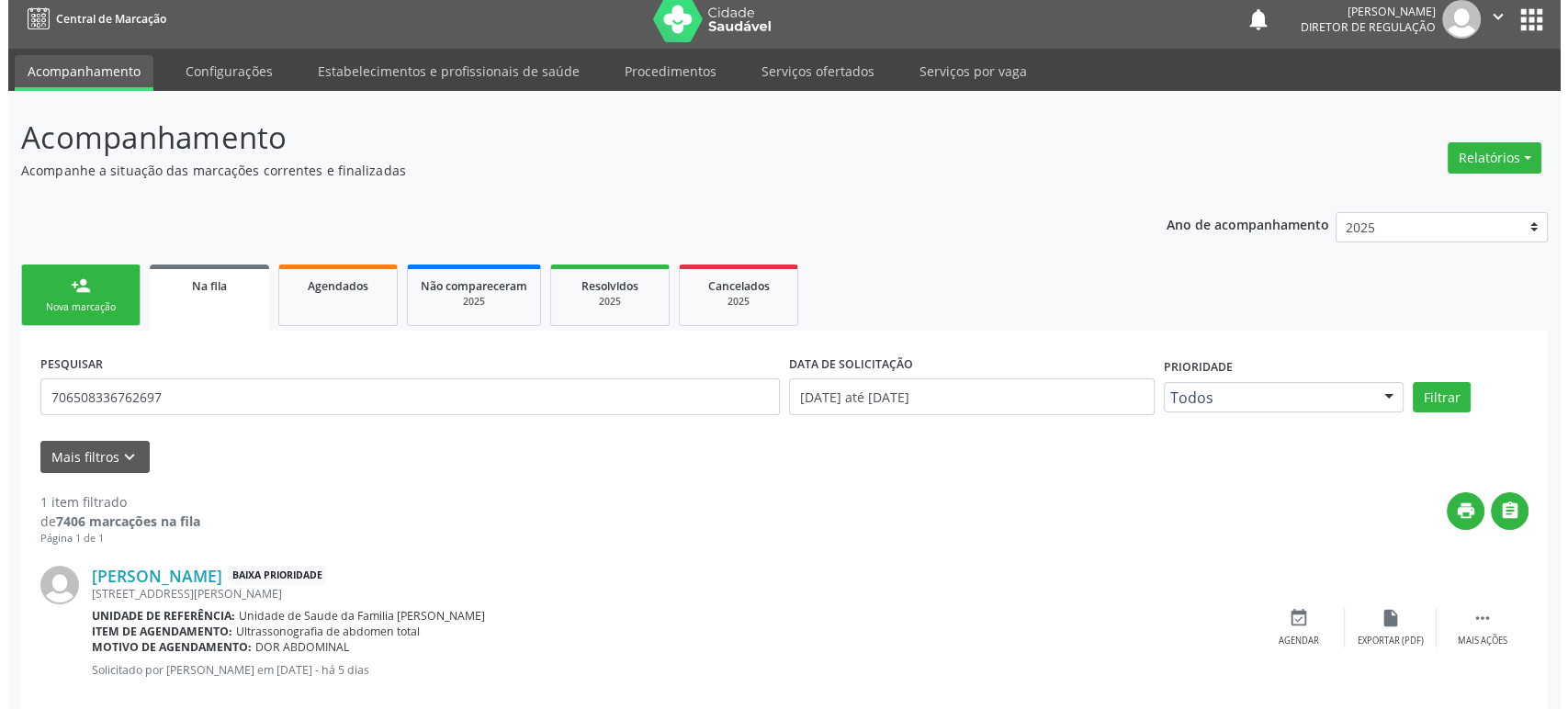
scroll to position [42, 0]
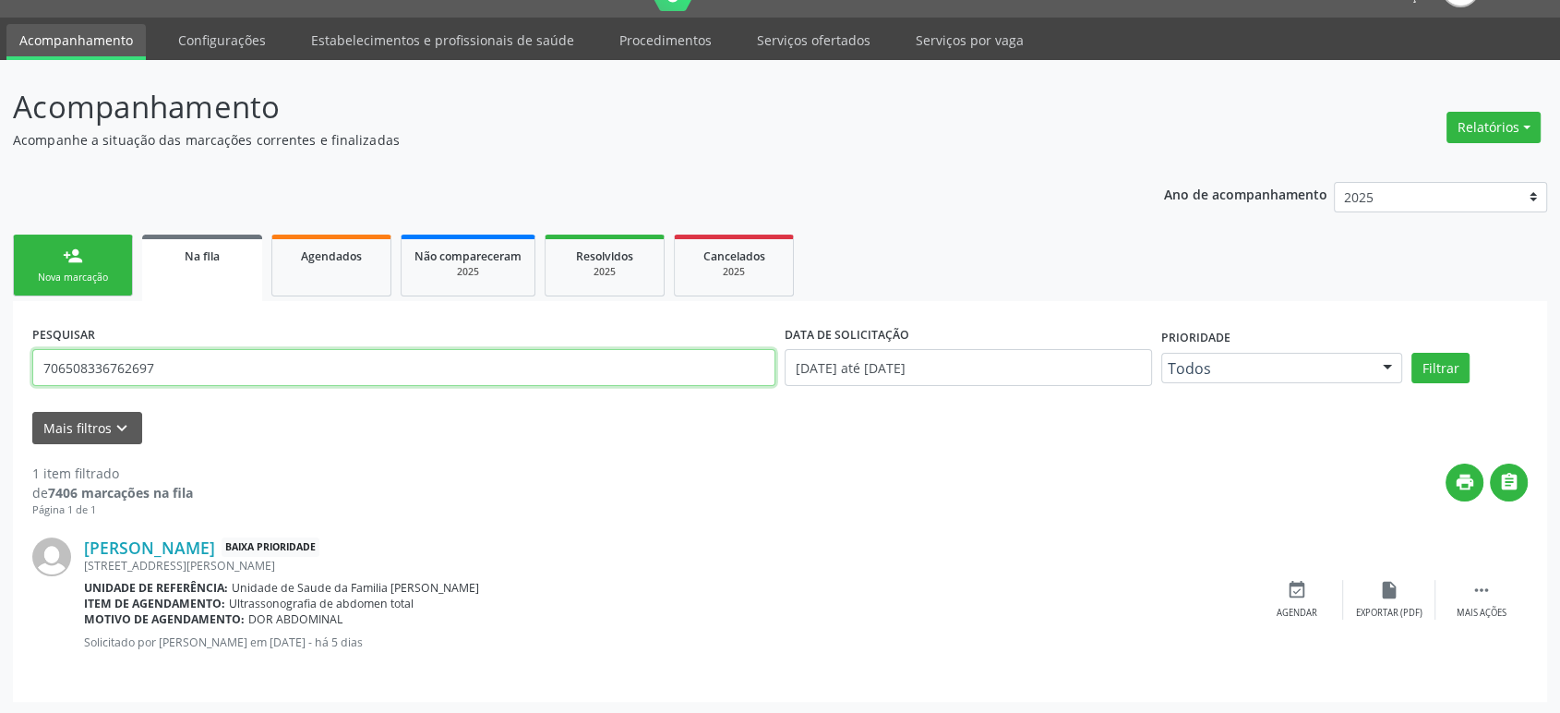
click at [303, 363] on input "706508336762697" at bounding box center [403, 367] width 743 height 37
click at [190, 551] on link "[PERSON_NAME]" at bounding box center [149, 547] width 131 height 20
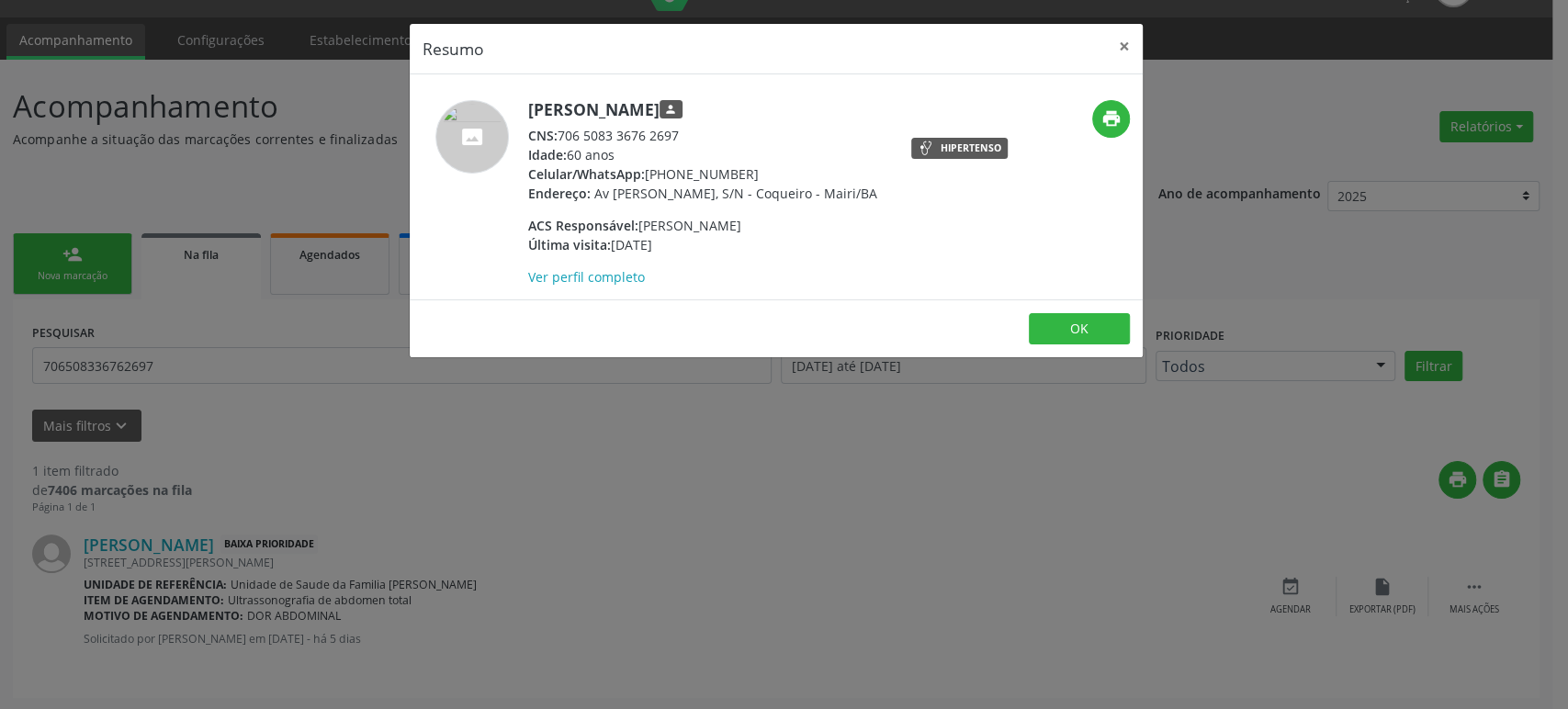
drag, startPoint x: 528, startPoint y: 102, endPoint x: 721, endPoint y: 101, distance: 193.0
click at [721, 101] on h5 "[PERSON_NAME] person" at bounding box center [702, 109] width 349 height 19
copy h5 "[PERSON_NAME]"
drag, startPoint x: 646, startPoint y: 169, endPoint x: 742, endPoint y: 170, distance: 96.0
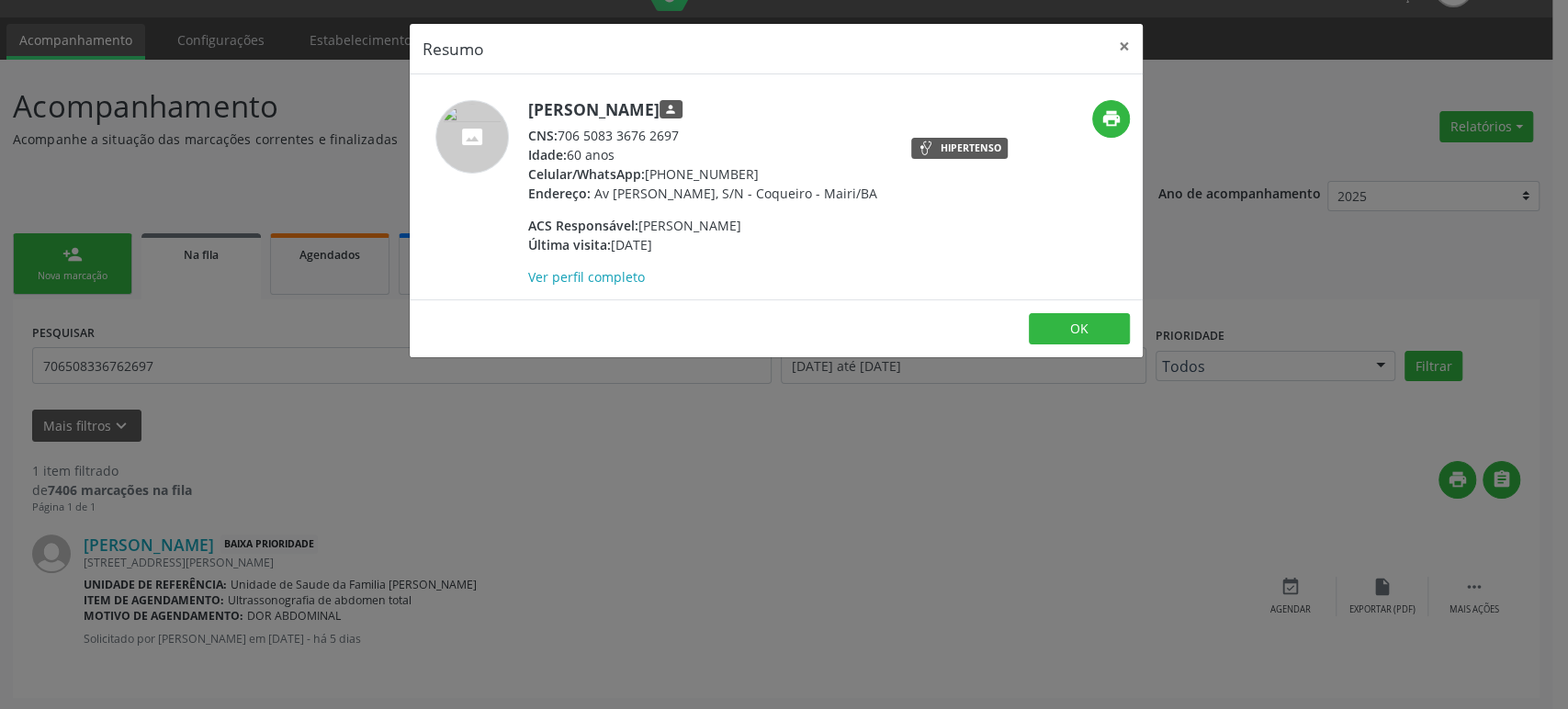
click at [742, 170] on div "Celular/WhatsApp: [PHONE_NUMBER]" at bounding box center [702, 173] width 349 height 19
copy div "[PHONE_NUMBER]"
click at [701, 428] on div "Resumo × [PERSON_NAME] person CNS: 706 5083 3676 2697 Idade: 60 anos Celular/Wh…" at bounding box center [784, 354] width 1568 height 709
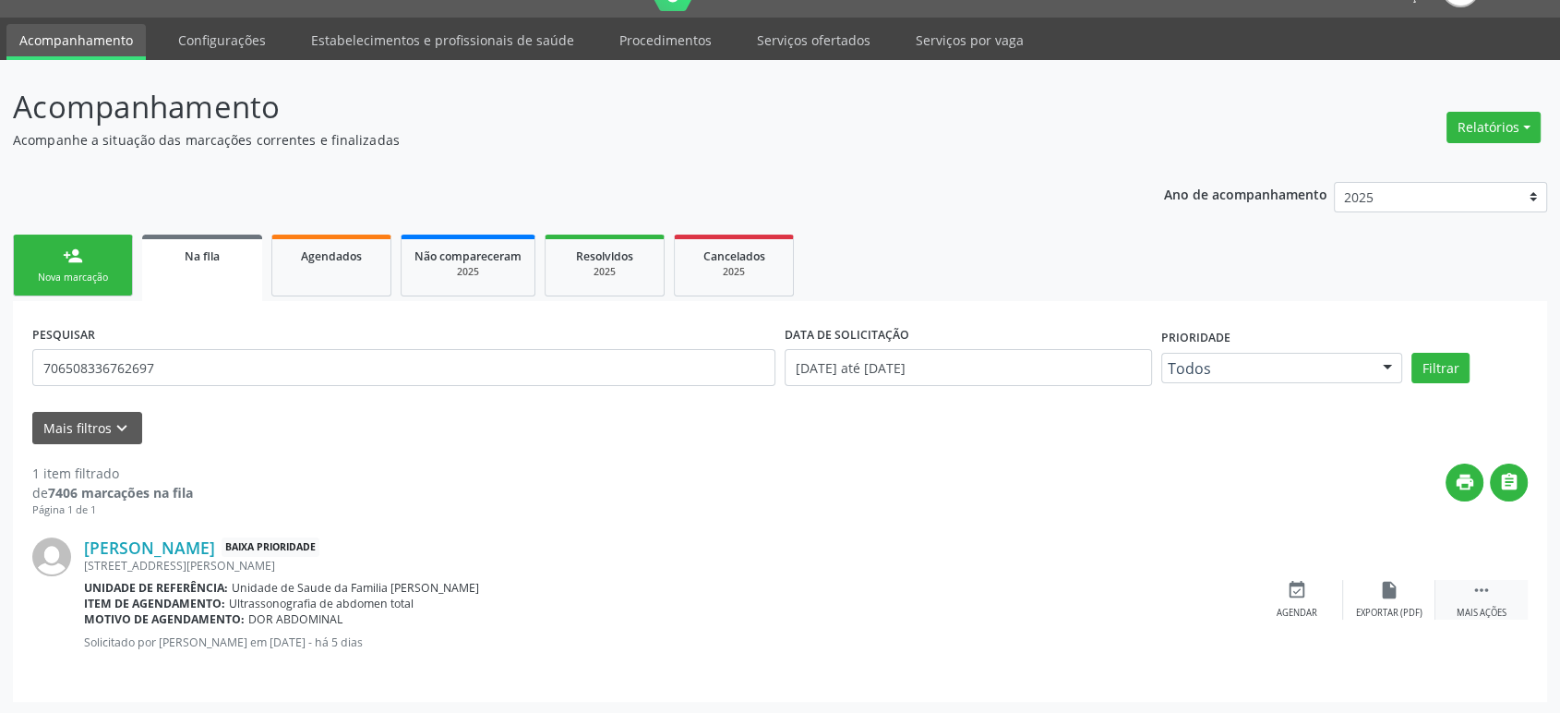
click at [1507, 593] on div " Mais ações" at bounding box center [1482, 600] width 92 height 40
click at [1320, 583] on div "cancel Cancelar" at bounding box center [1297, 600] width 92 height 40
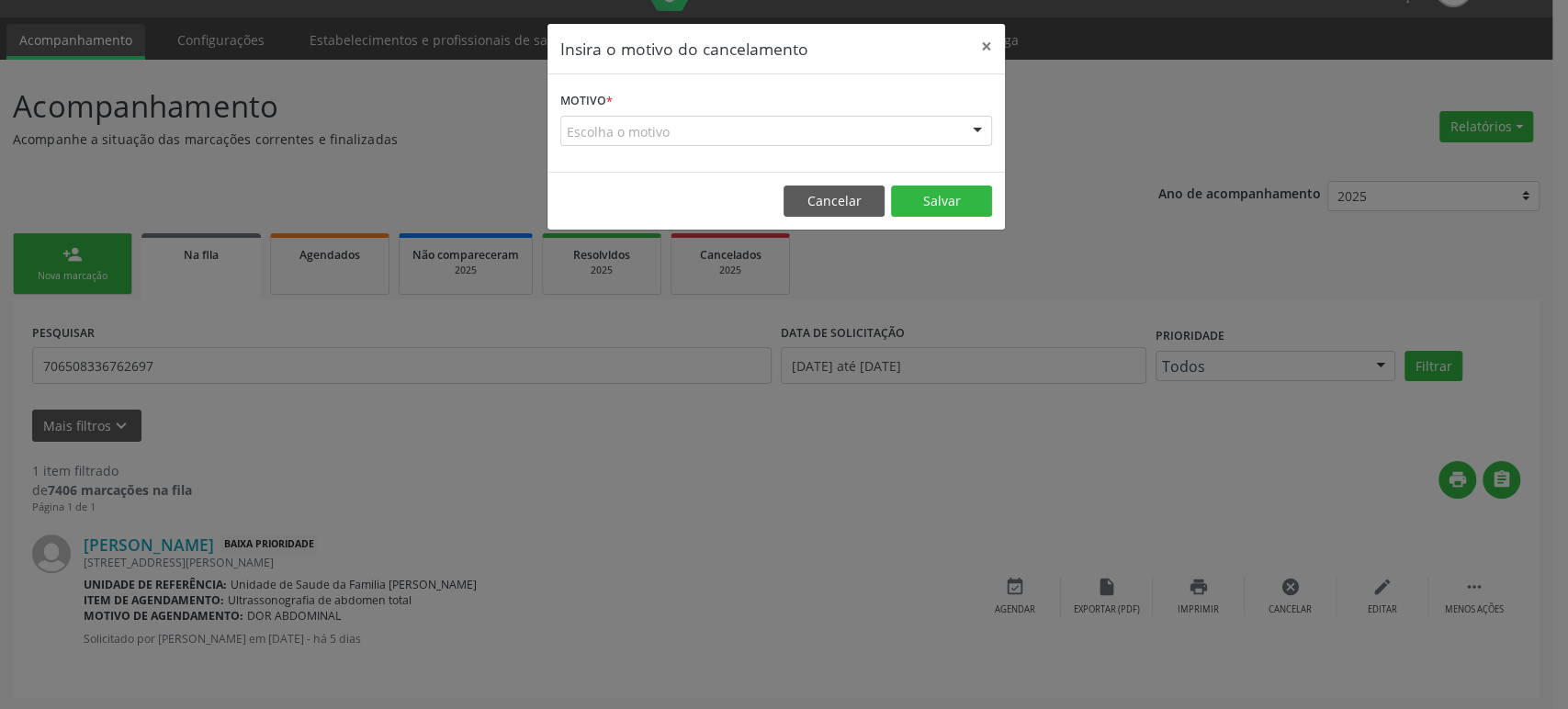
click at [614, 123] on div "Escolha o motivo" at bounding box center [776, 130] width 432 height 31
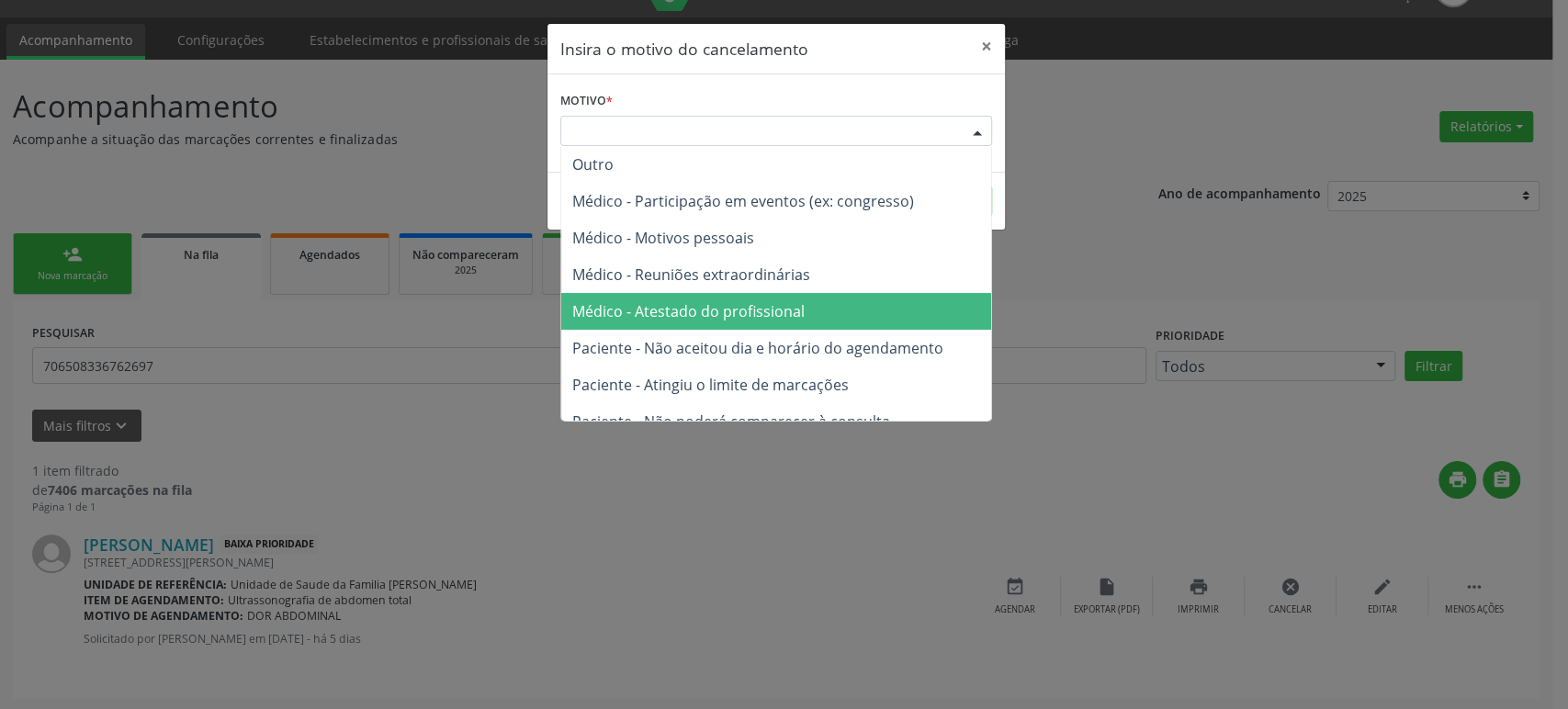
click at [726, 297] on span "Médico - Atestado do profissional" at bounding box center [776, 310] width 430 height 37
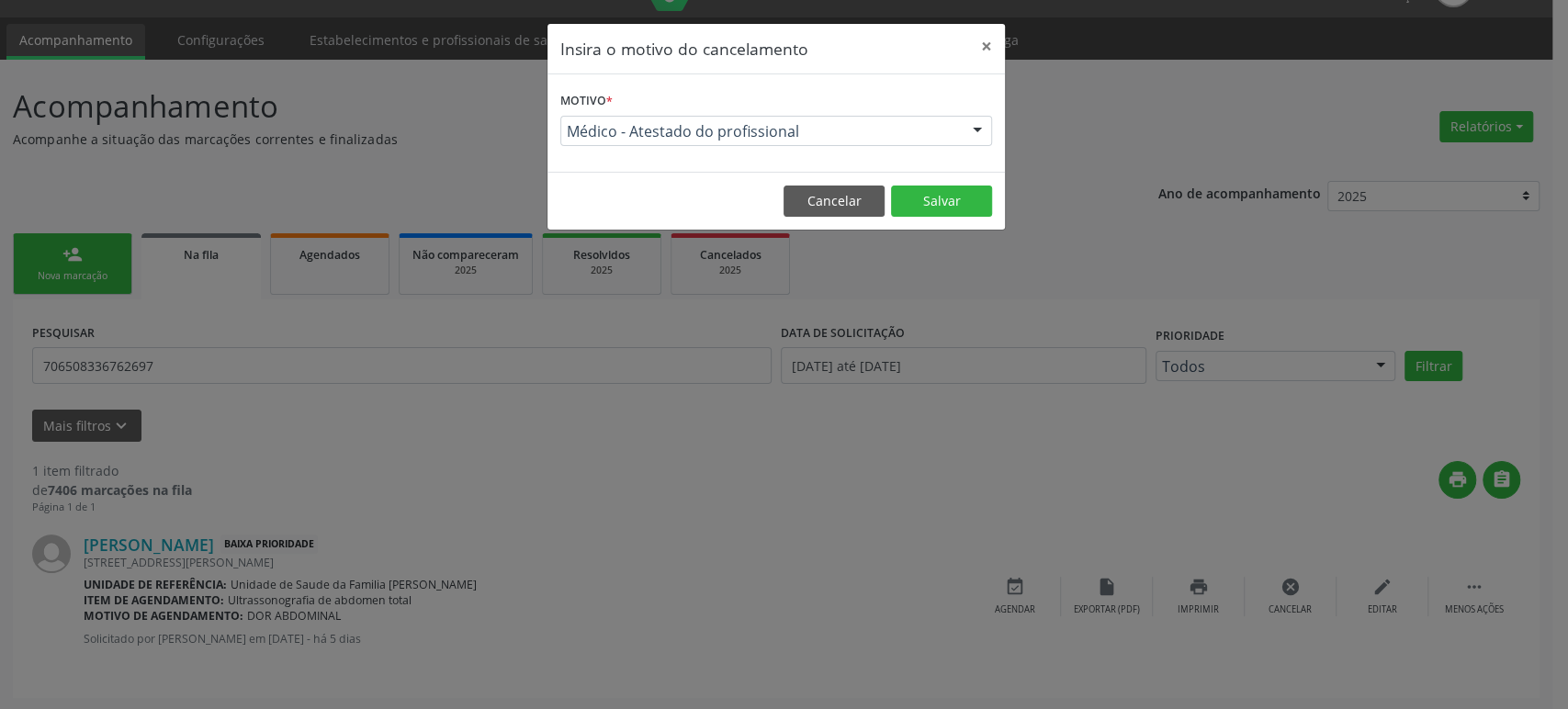
drag, startPoint x: 945, startPoint y: 175, endPoint x: 945, endPoint y: 198, distance: 23.0
click at [945, 178] on footer "Cancelar Salvar" at bounding box center [776, 201] width 458 height 58
click at [945, 199] on button "Salvar" at bounding box center [941, 200] width 101 height 31
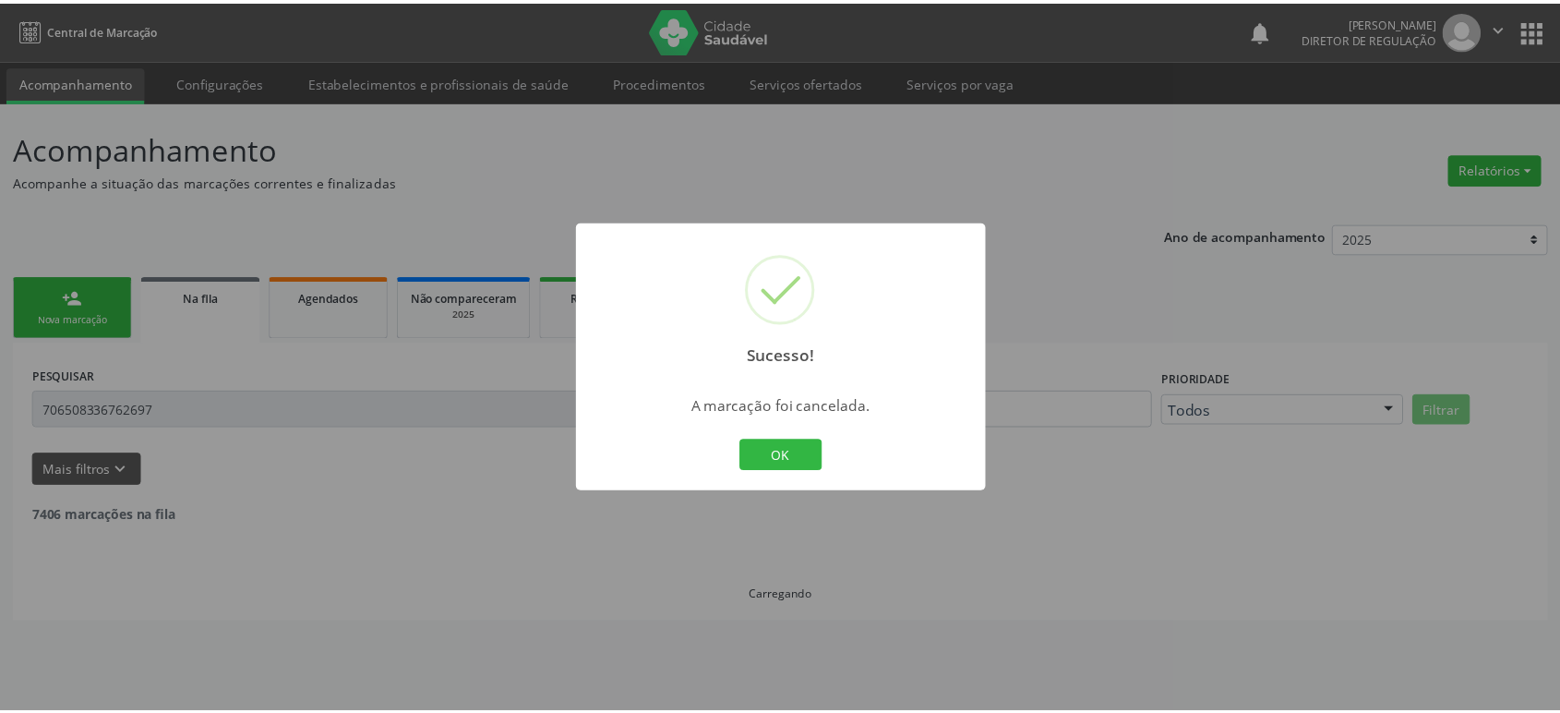
scroll to position [0, 0]
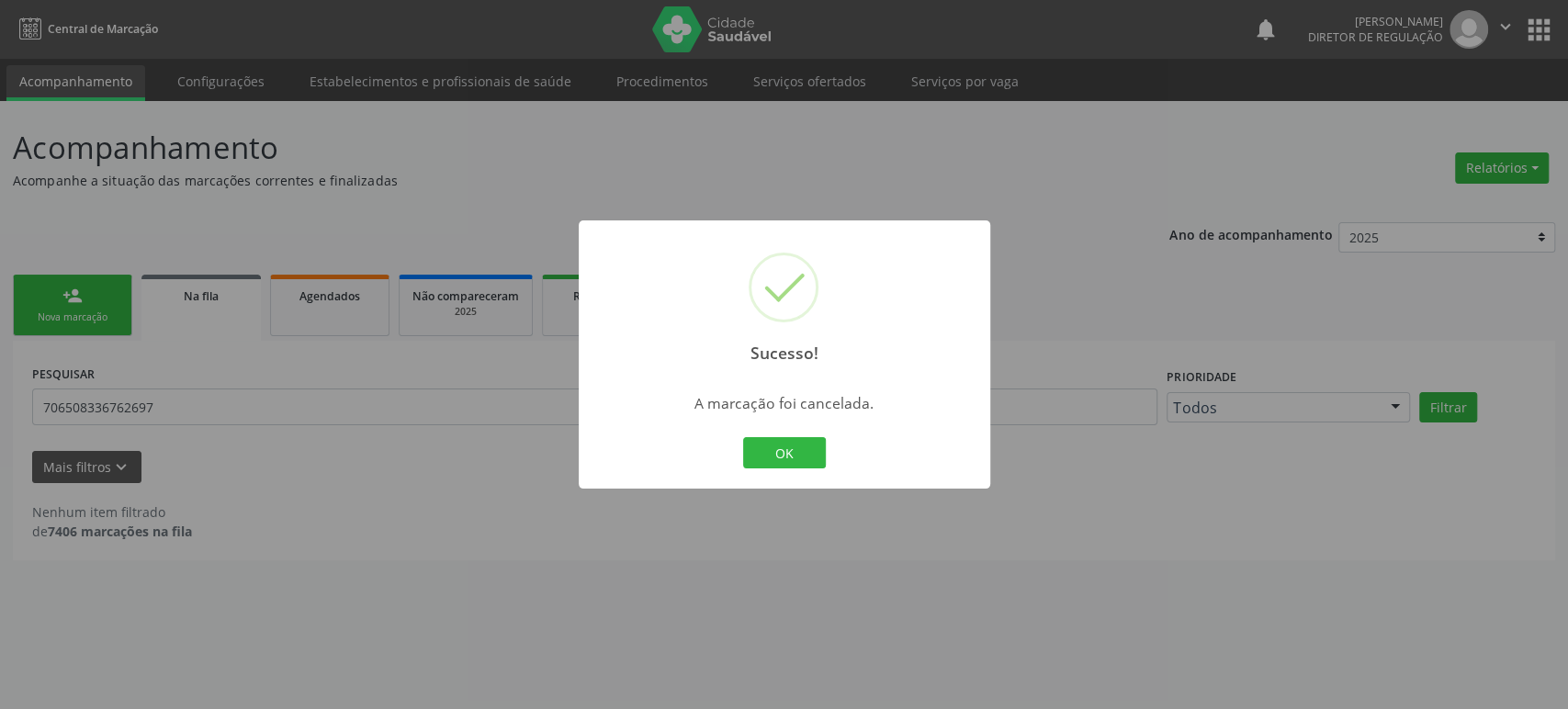
click at [132, 537] on div "Sucesso! × A marcação foi cancelada. OK Cancel" at bounding box center [784, 354] width 1568 height 709
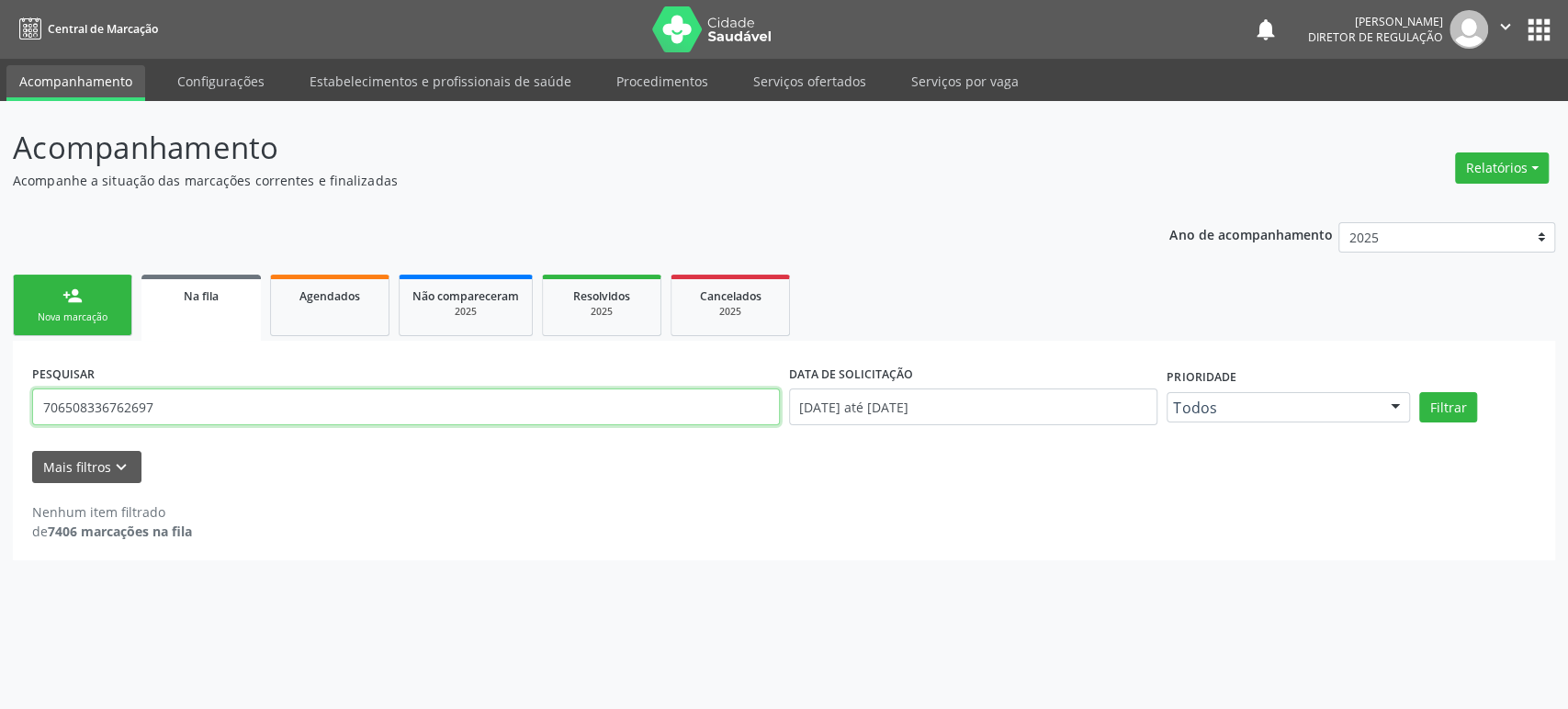
click at [159, 407] on input "706508336762697" at bounding box center [405, 406] width 747 height 37
type input "g"
type input "hadassa"
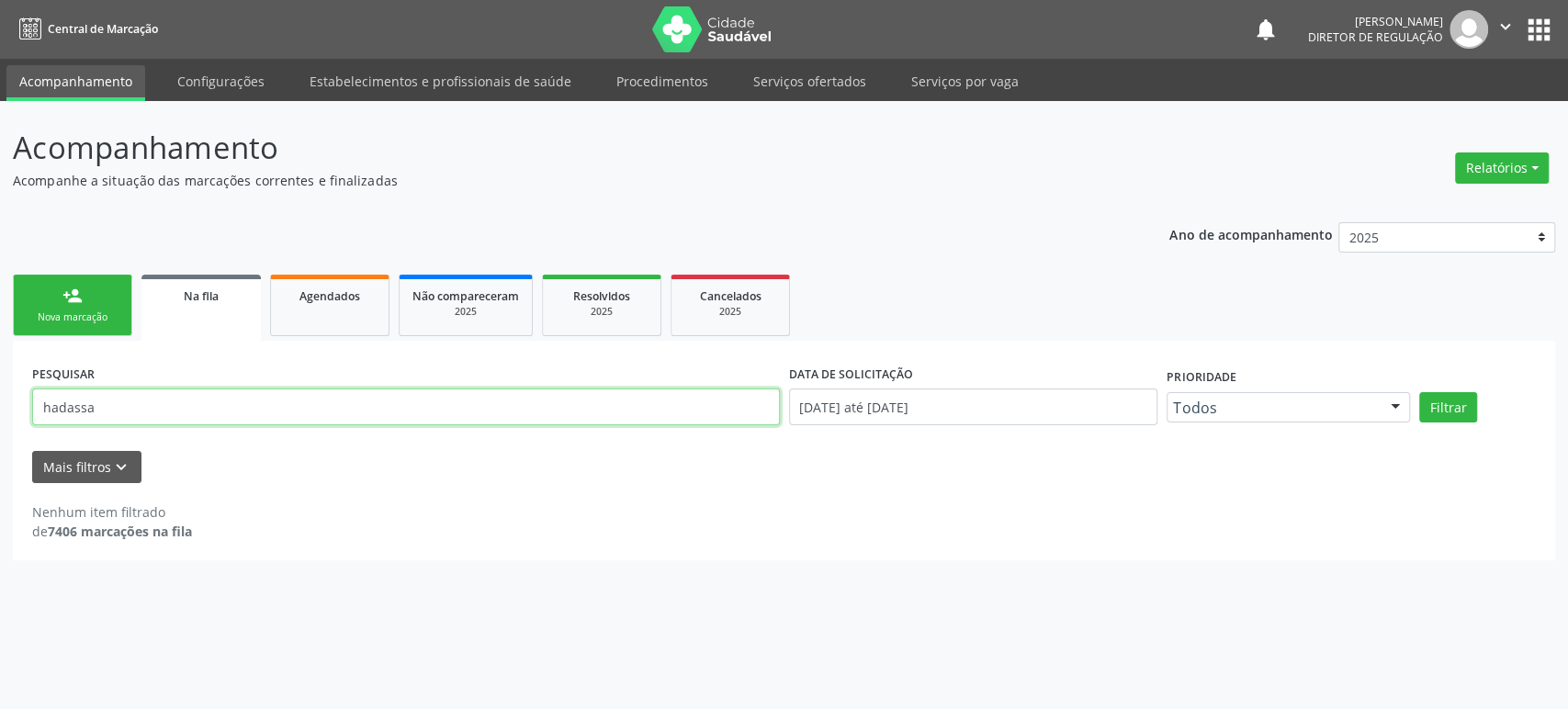
click at [1419, 392] on button "Filtrar" at bounding box center [1448, 407] width 58 height 31
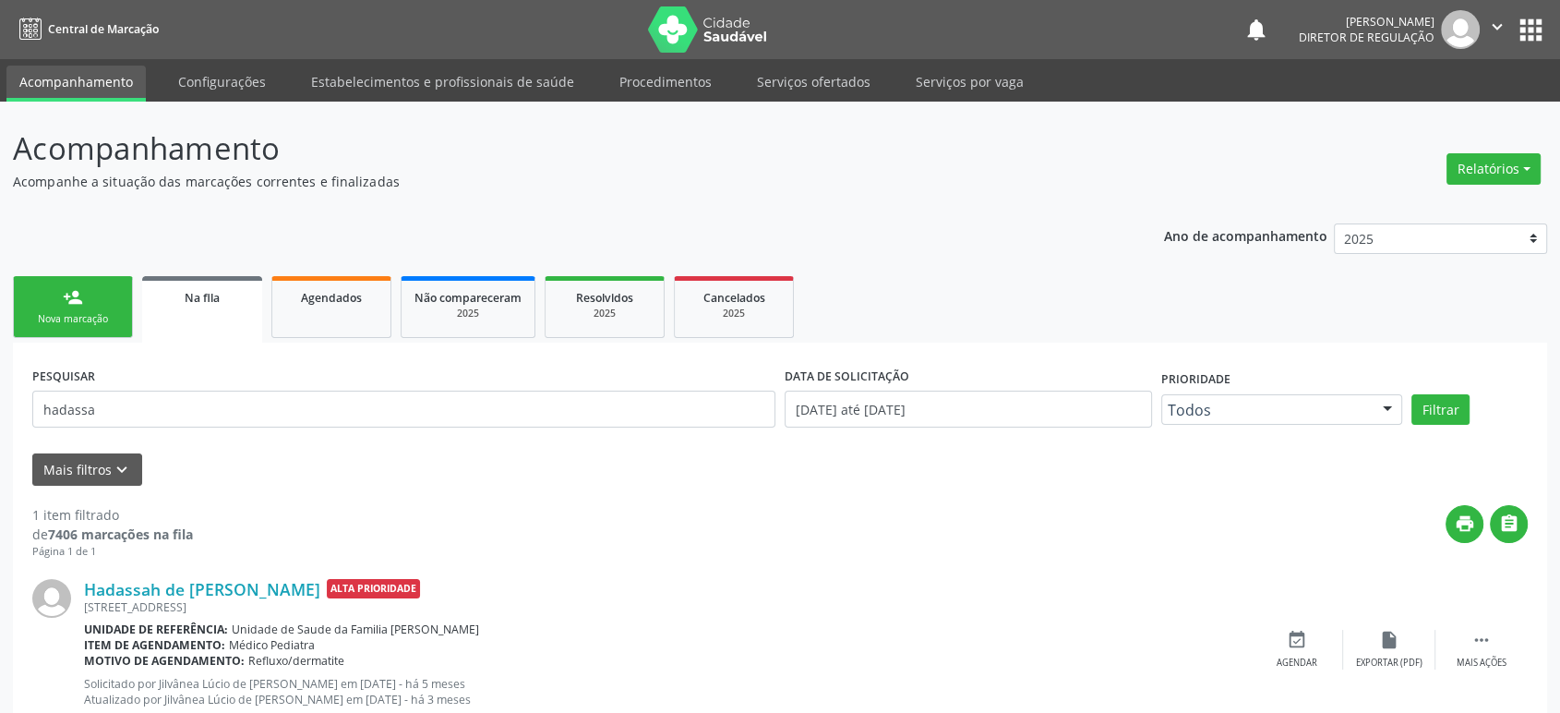
click at [1528, 28] on button "apps" at bounding box center [1531, 30] width 32 height 32
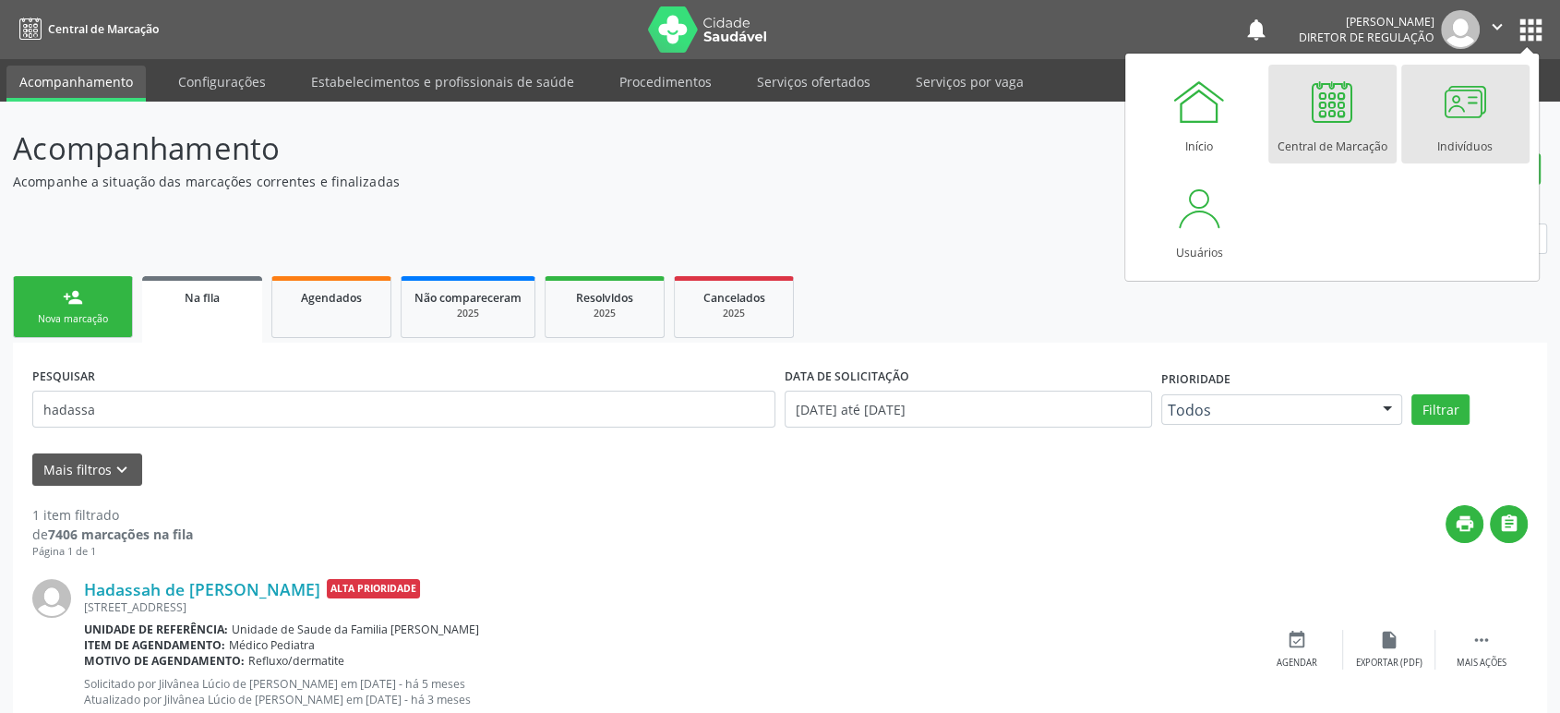
click at [1457, 102] on div at bounding box center [1464, 101] width 55 height 55
